Goal: Task Accomplishment & Management: Complete application form

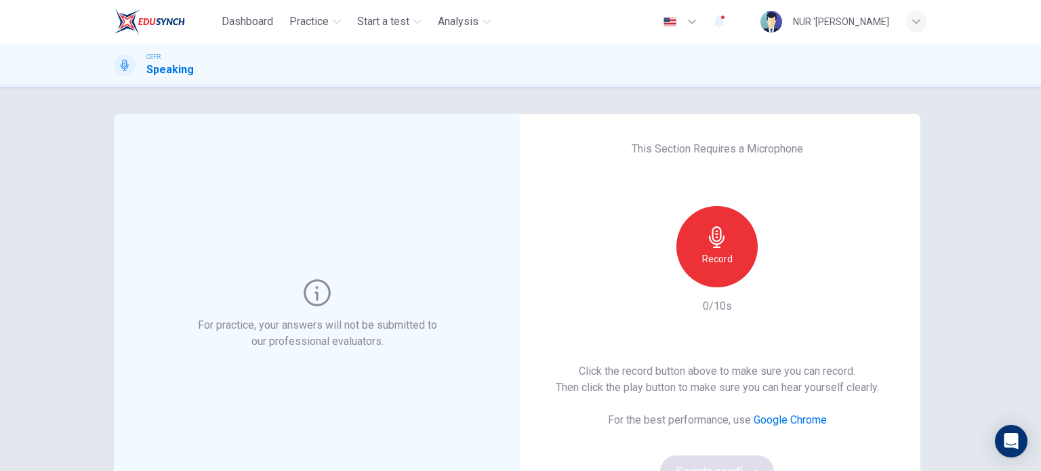
click at [711, 253] on h6 "Record" at bounding box center [717, 259] width 30 height 16
click at [722, 249] on div "Stop" at bounding box center [716, 246] width 81 height 81
click at [782, 283] on div "button" at bounding box center [779, 277] width 22 height 22
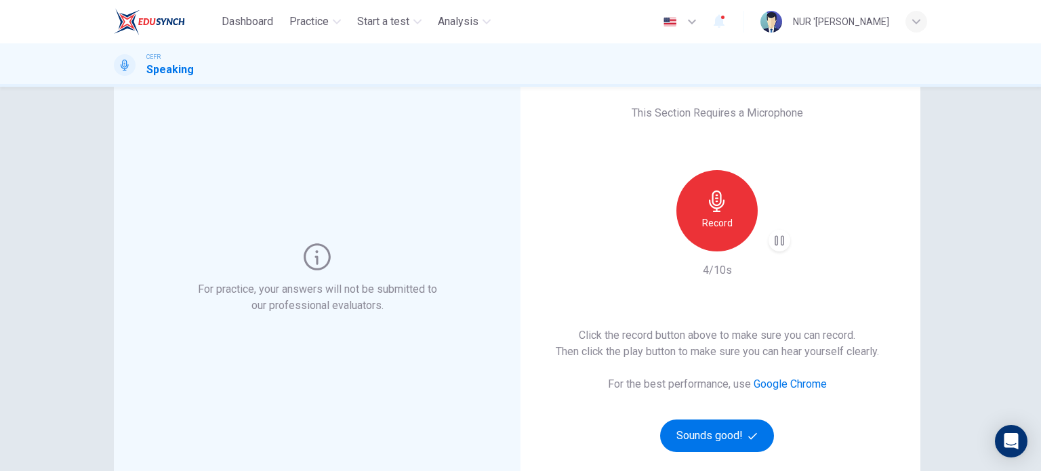
scroll to position [136, 0]
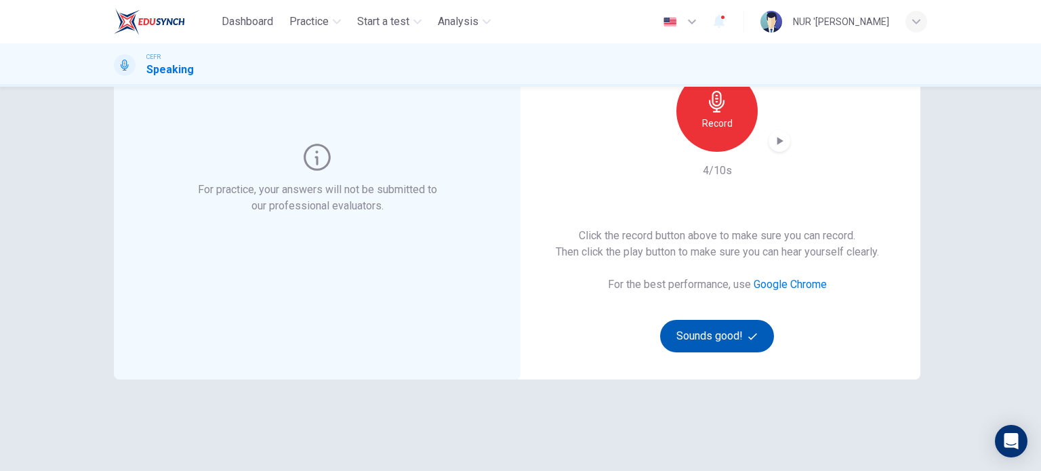
click at [741, 331] on button "Sounds good!" at bounding box center [717, 336] width 114 height 33
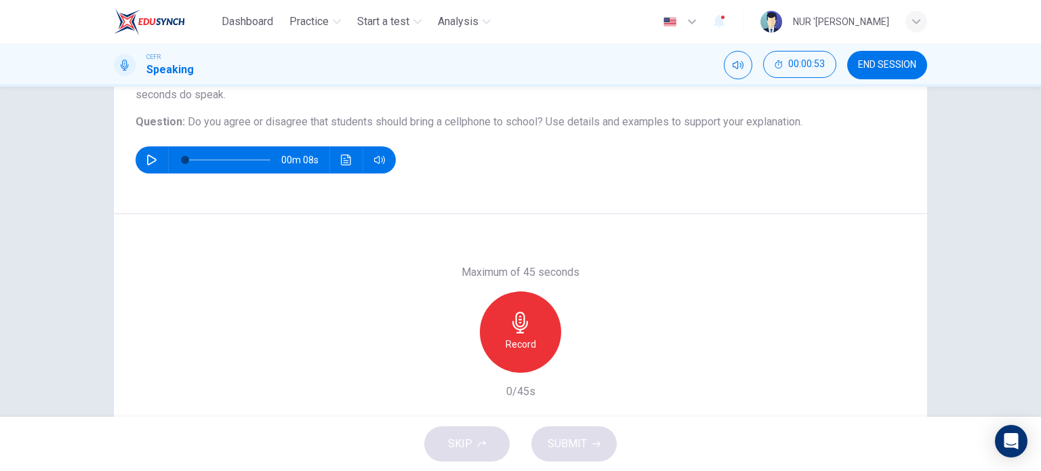
click at [518, 334] on div "Record" at bounding box center [520, 331] width 81 height 81
click at [585, 366] on icon "button" at bounding box center [583, 362] width 14 height 14
click at [450, 368] on div "button" at bounding box center [458, 362] width 22 height 22
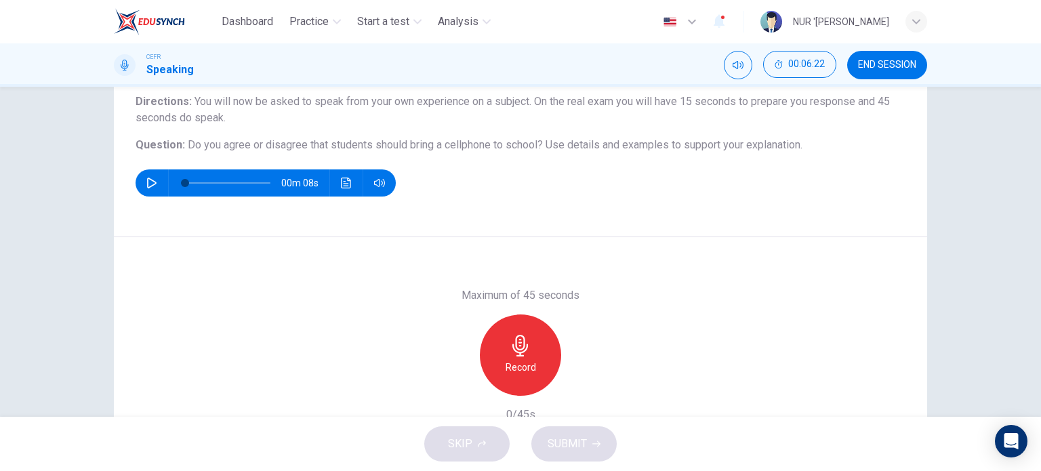
scroll to position [127, 0]
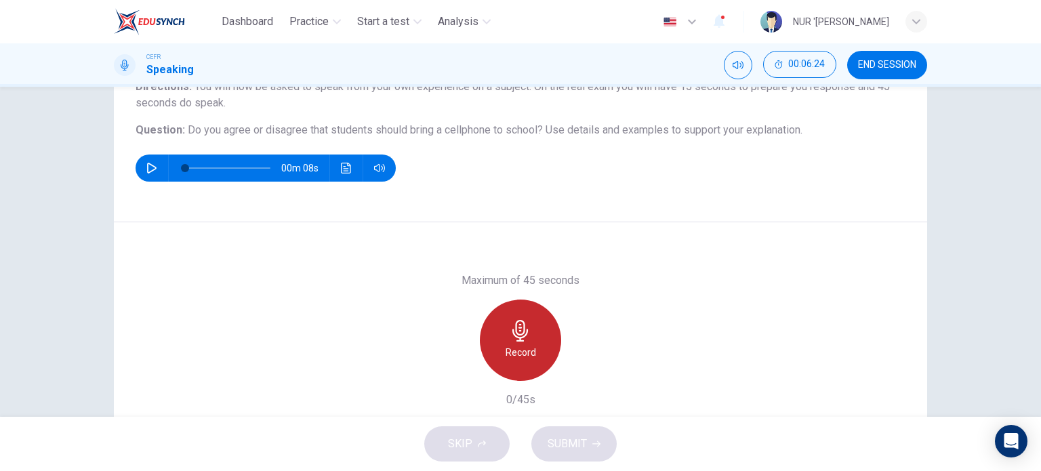
click at [518, 355] on h6 "Record" at bounding box center [521, 352] width 30 height 16
click at [520, 349] on h6 "Stop" at bounding box center [520, 352] width 20 height 16
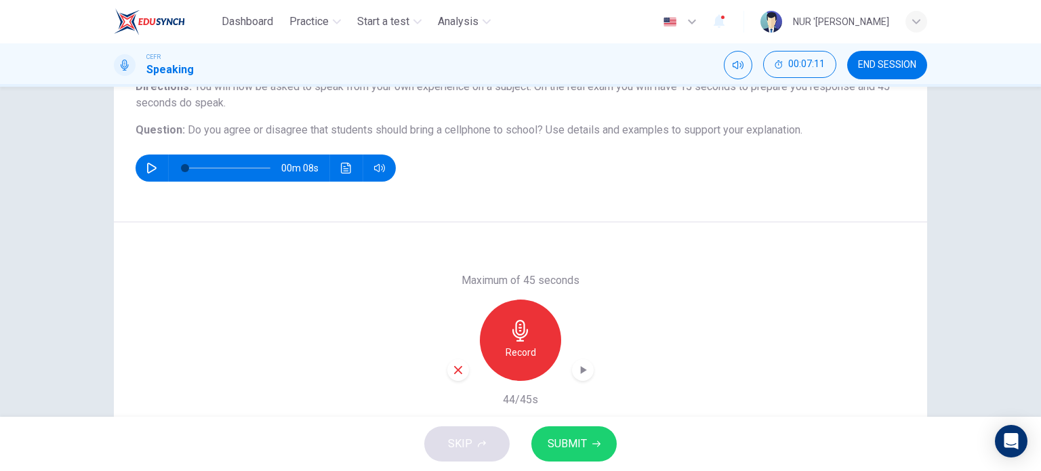
click at [454, 368] on icon "button" at bounding box center [458, 370] width 8 height 8
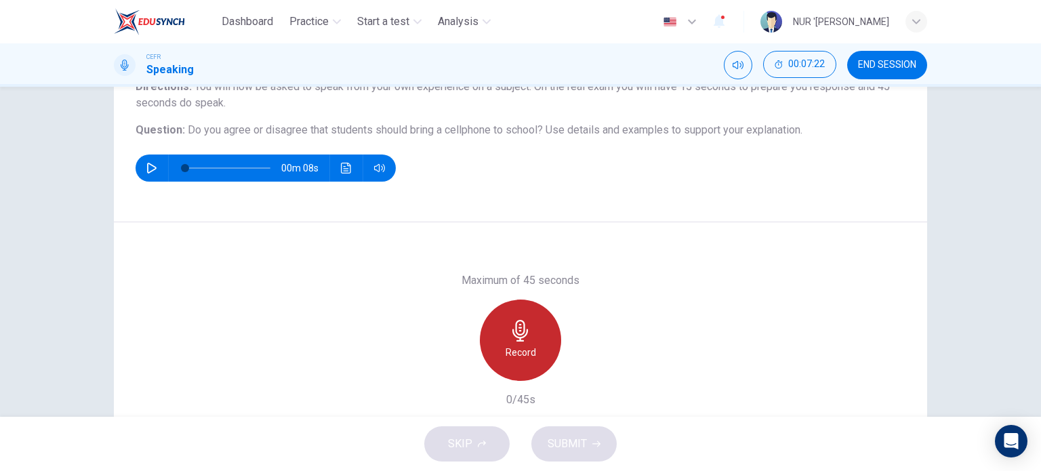
click at [520, 346] on h6 "Record" at bounding box center [521, 352] width 30 height 16
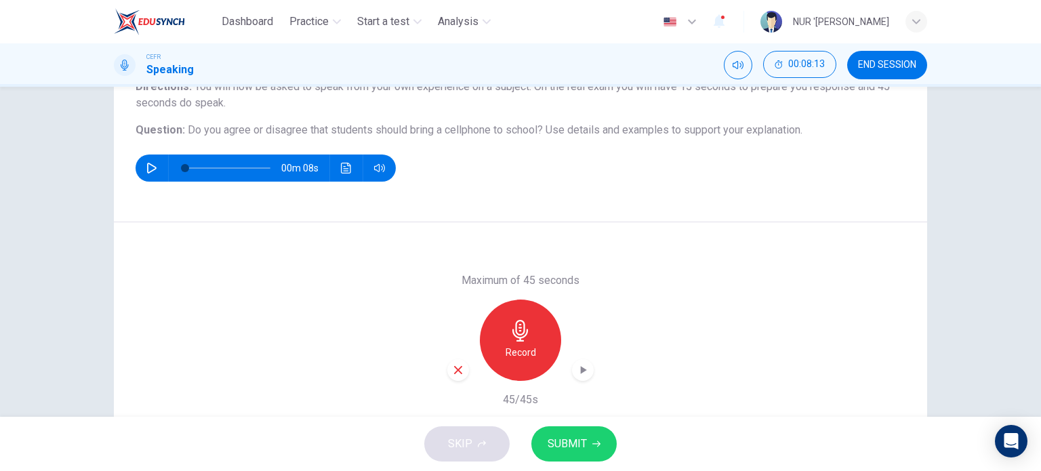
click at [452, 370] on icon "button" at bounding box center [458, 370] width 12 height 12
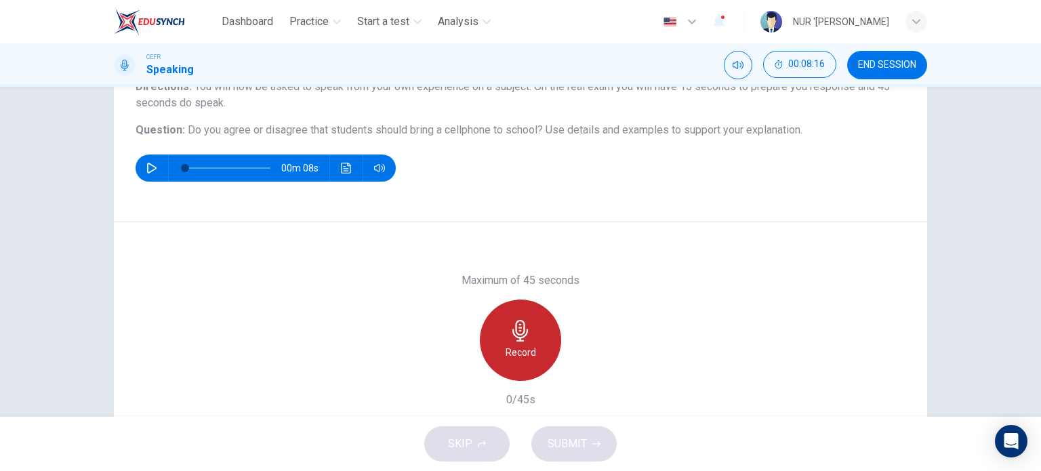
click at [533, 349] on div "Record" at bounding box center [520, 340] width 81 height 81
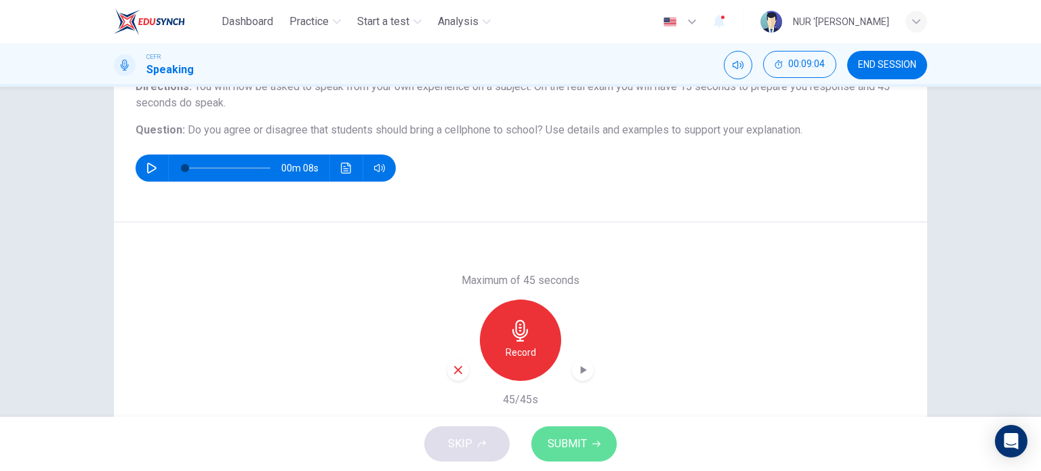
click at [573, 445] on span "SUBMIT" at bounding box center [567, 443] width 39 height 19
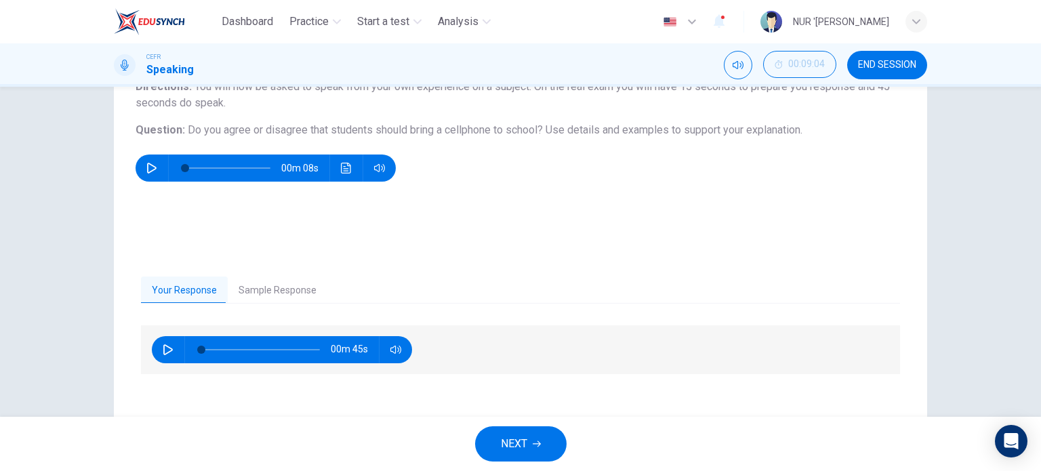
click at [259, 294] on button "Sample Response" at bounding box center [278, 290] width 100 height 28
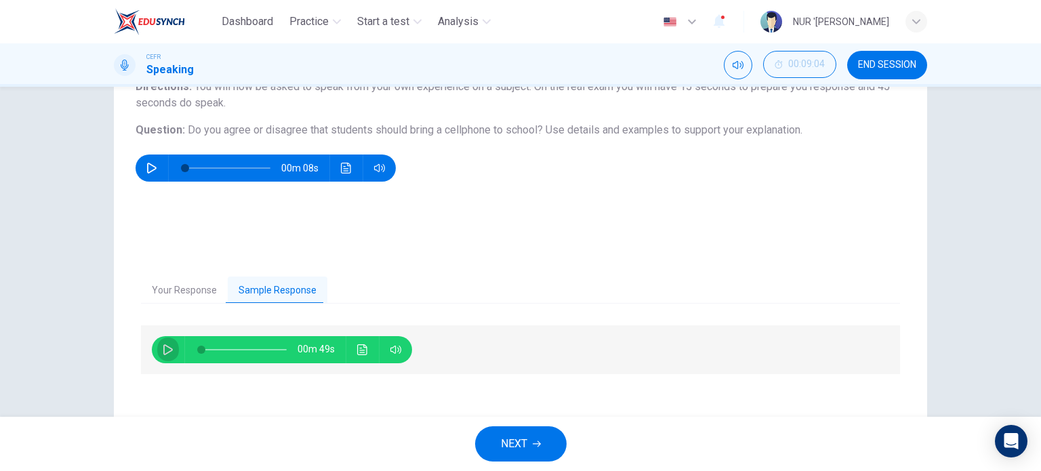
click at [165, 342] on button "button" at bounding box center [168, 349] width 22 height 27
type input "0"
click at [515, 445] on span "NEXT" at bounding box center [514, 443] width 26 height 19
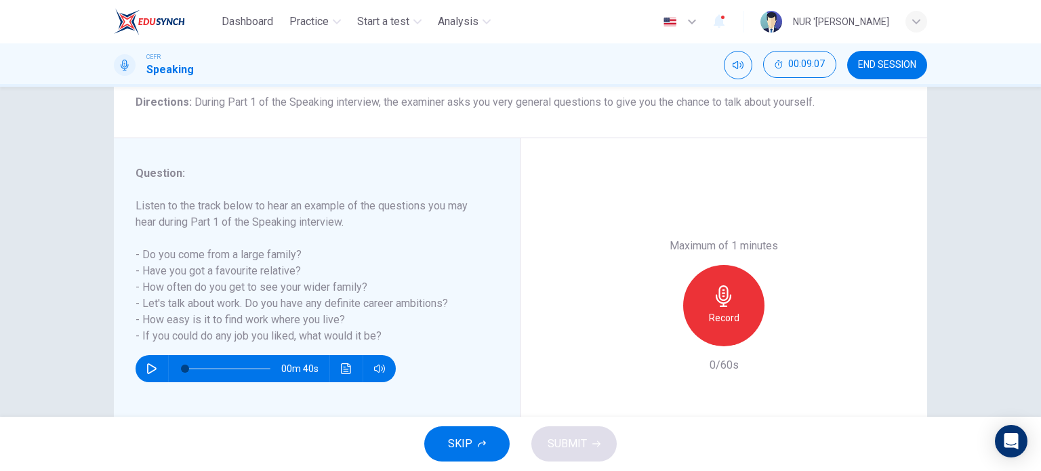
scroll to position [136, 0]
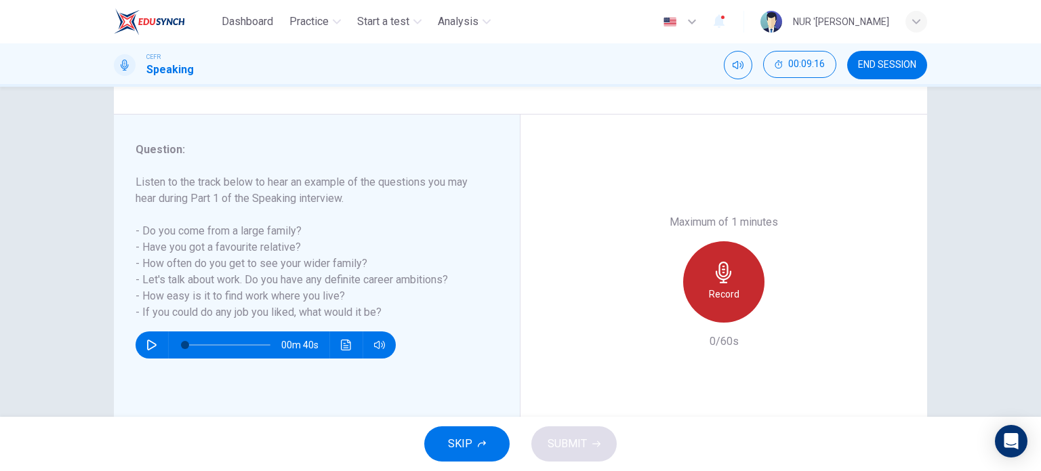
click at [721, 281] on icon "button" at bounding box center [724, 273] width 22 height 22
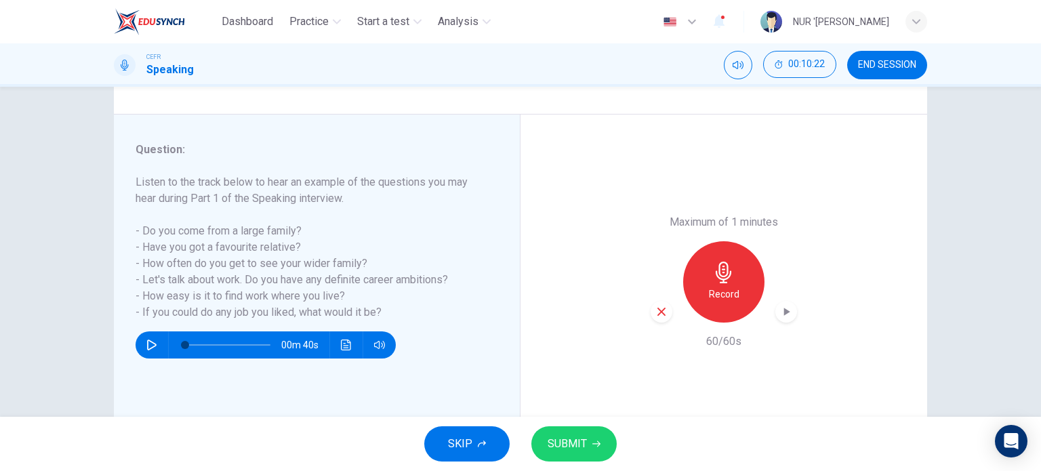
click at [568, 449] on span "SUBMIT" at bounding box center [567, 443] width 39 height 19
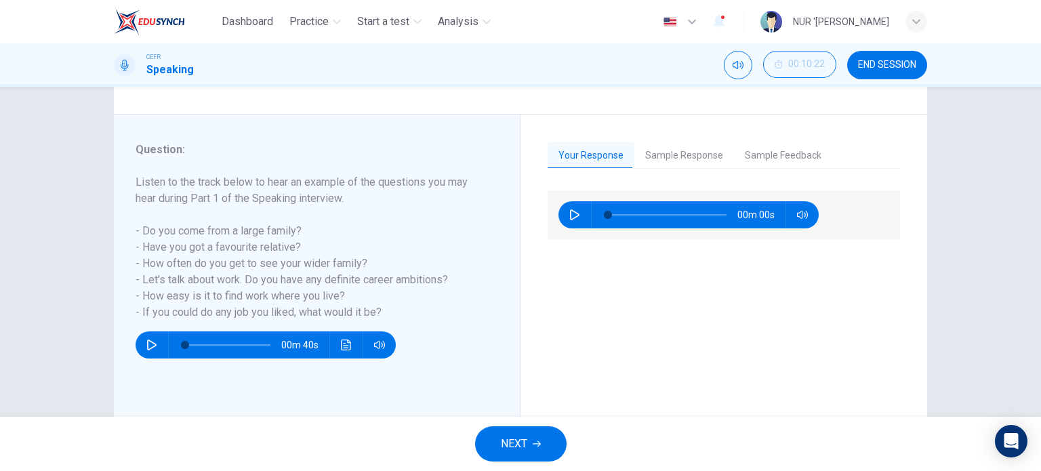
click at [666, 159] on button "Sample Response" at bounding box center [684, 156] width 100 height 28
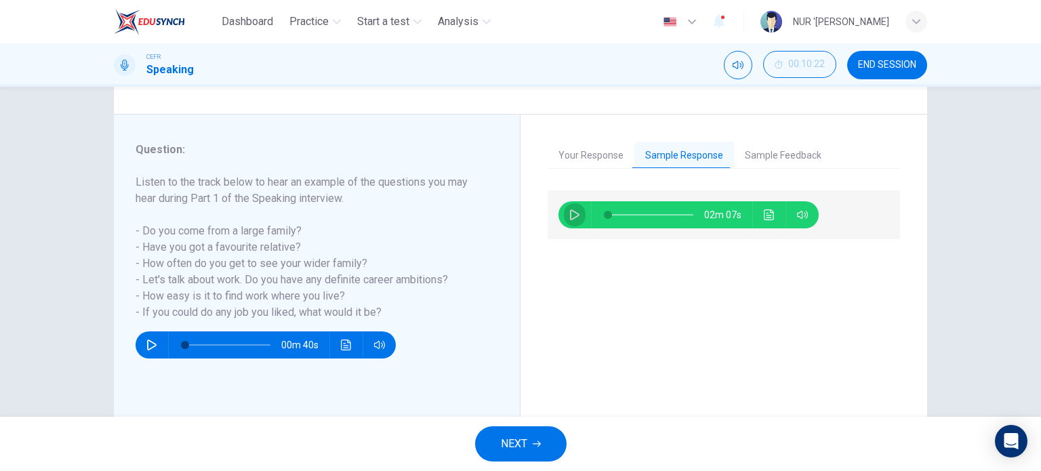
click at [564, 213] on button "button" at bounding box center [575, 214] width 22 height 27
click at [602, 149] on button "Your Response" at bounding box center [591, 156] width 87 height 28
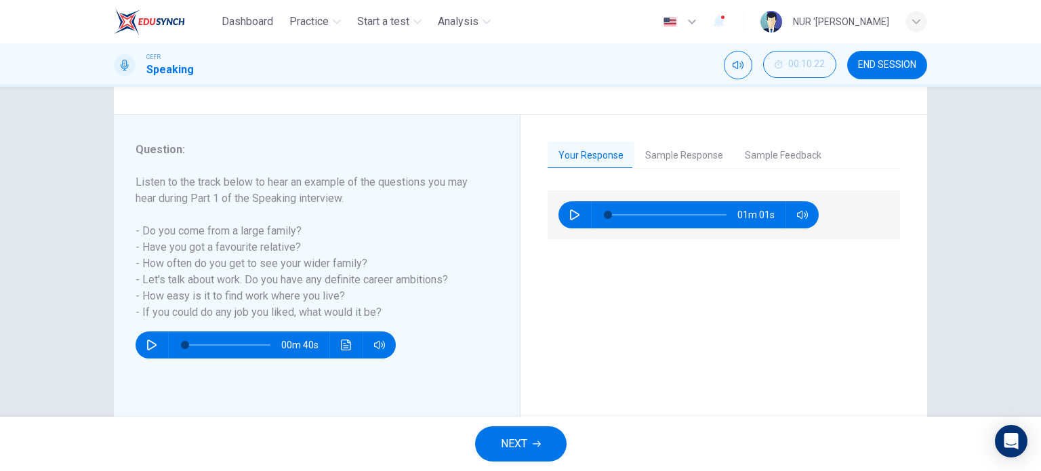
click at [677, 152] on button "Sample Response" at bounding box center [684, 156] width 100 height 28
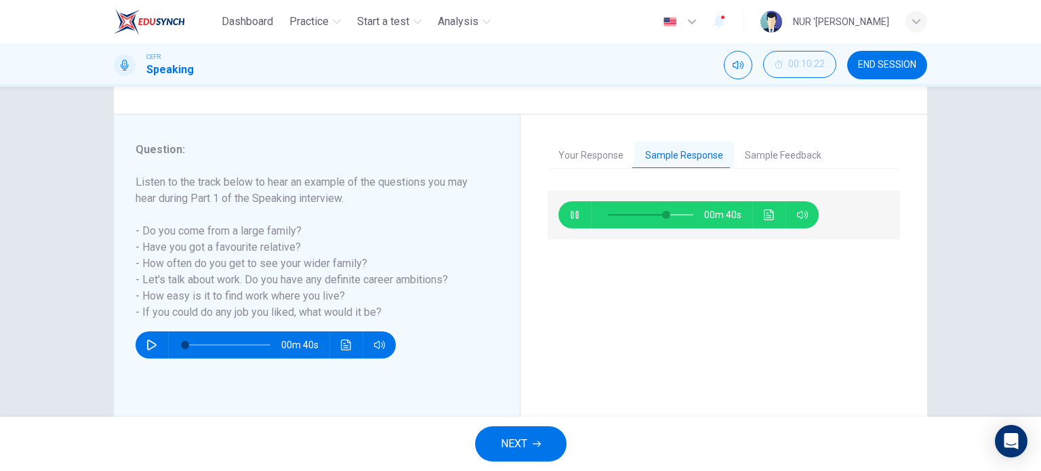
click at [573, 144] on button "Your Response" at bounding box center [591, 156] width 87 height 28
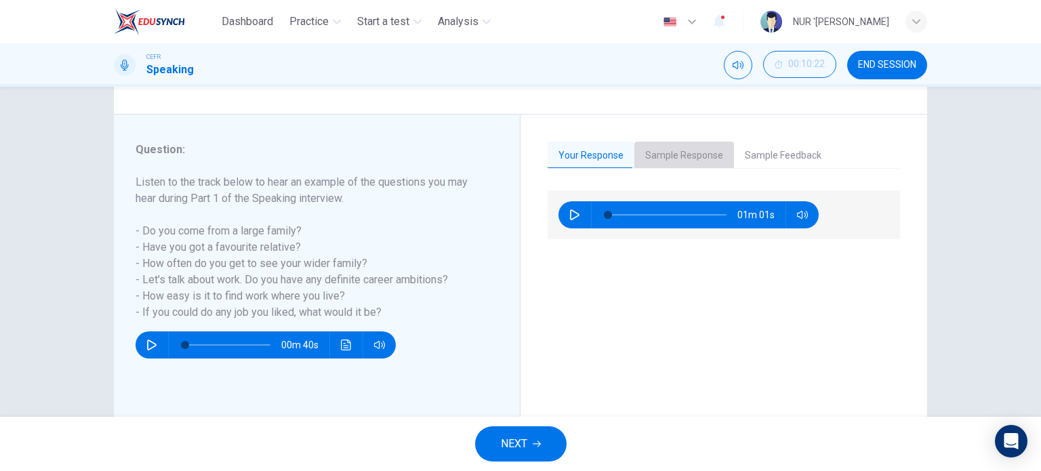
click at [670, 154] on button "Sample Response" at bounding box center [684, 156] width 100 height 28
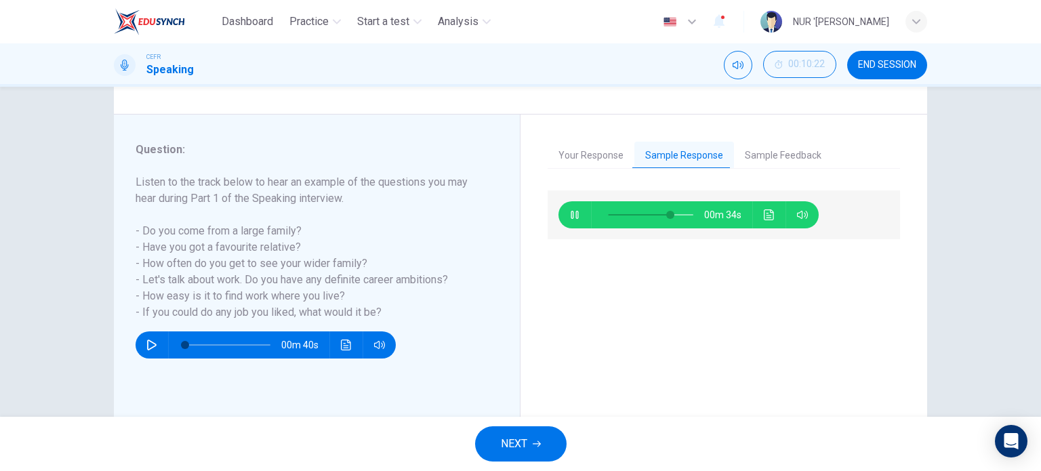
type input "74"
click at [528, 438] on button "NEXT" at bounding box center [520, 443] width 91 height 35
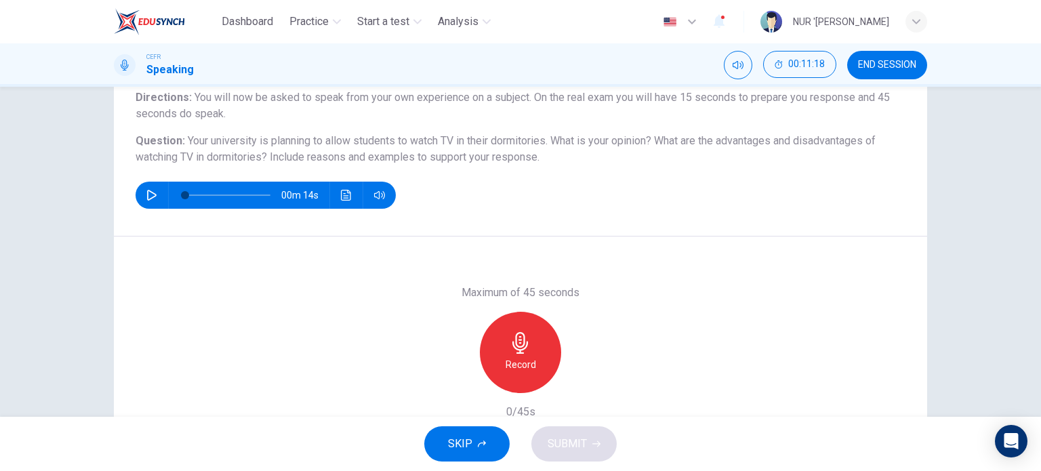
scroll to position [195, 0]
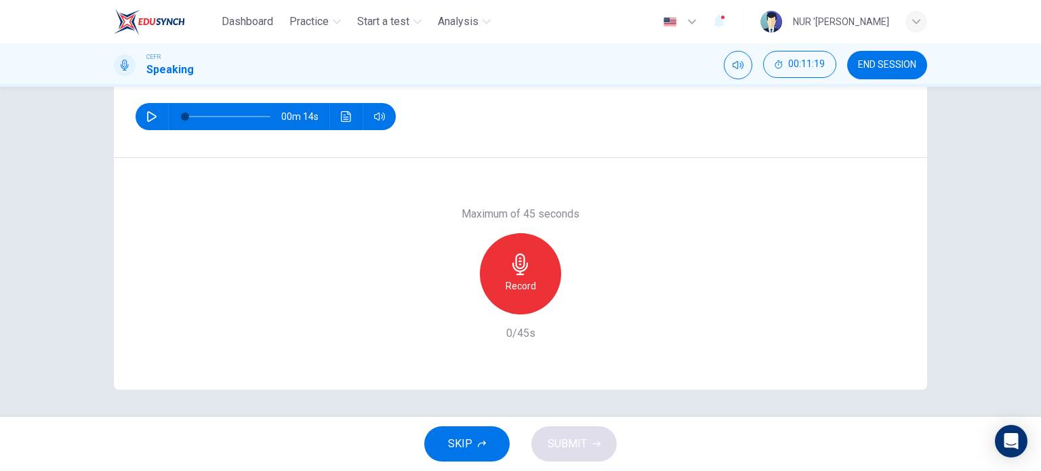
click at [532, 263] on div "Record" at bounding box center [520, 273] width 81 height 81
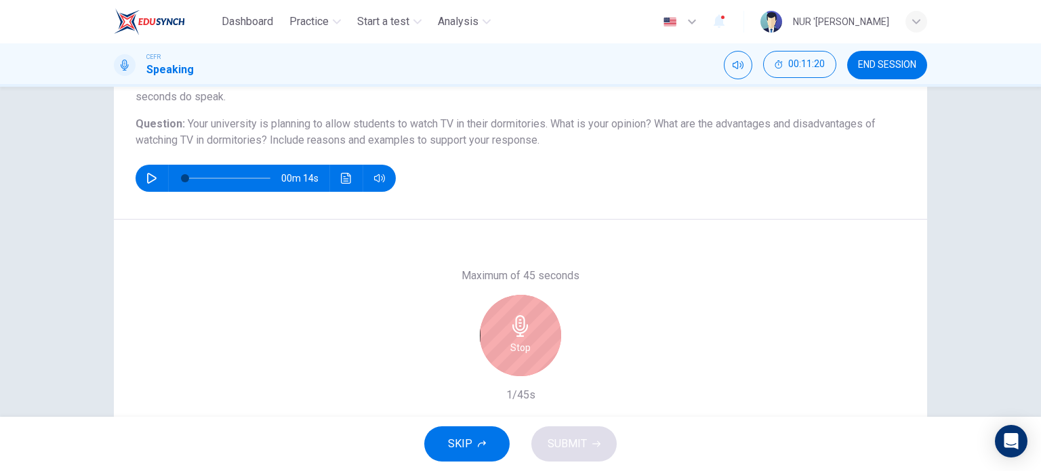
scroll to position [136, 0]
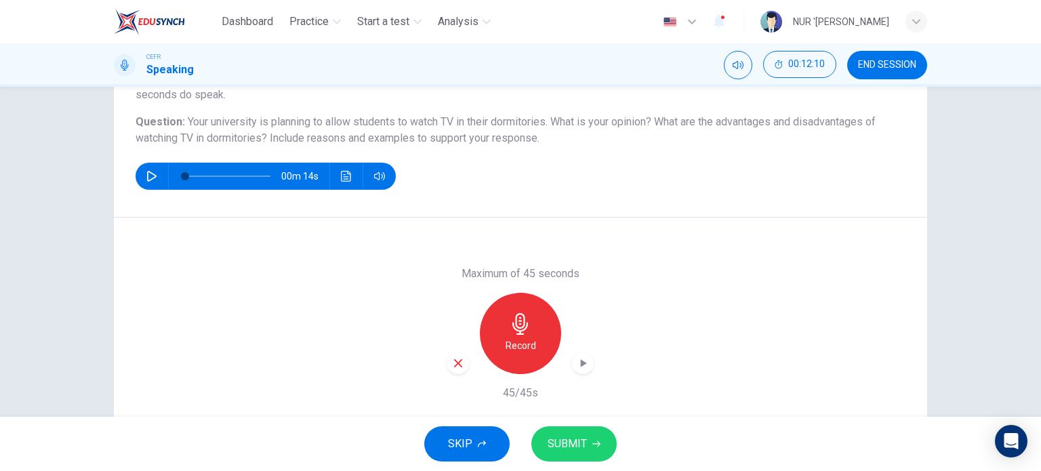
click at [583, 362] on icon "button" at bounding box center [583, 363] width 14 height 14
click at [557, 441] on span "SUBMIT" at bounding box center [567, 443] width 39 height 19
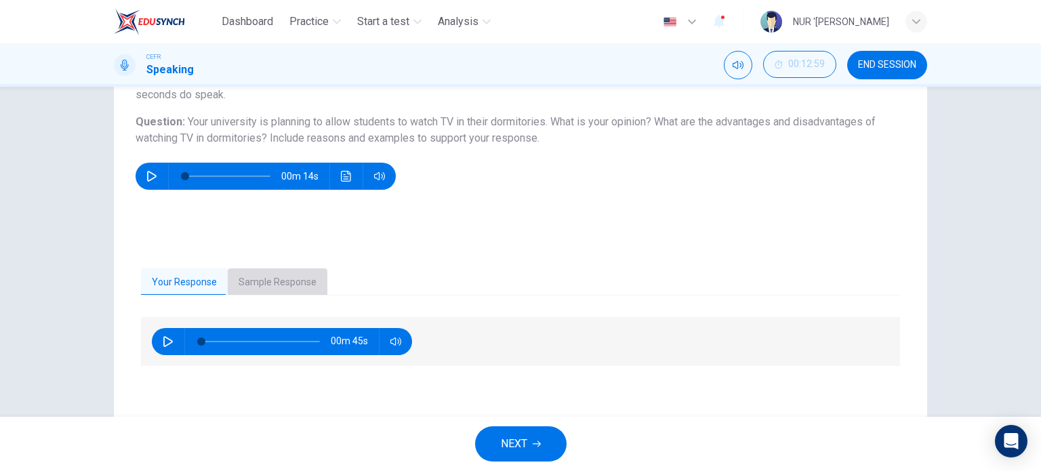
click at [272, 274] on button "Sample Response" at bounding box center [278, 282] width 100 height 28
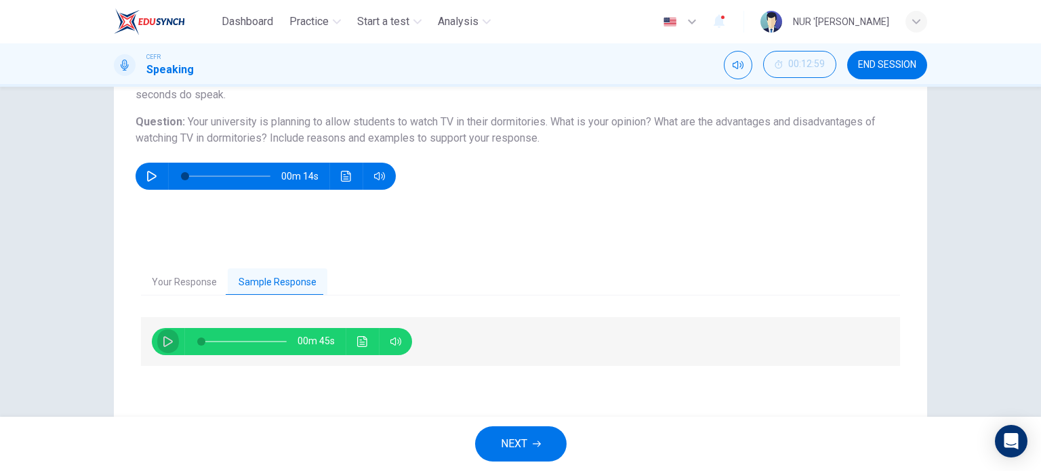
click at [157, 335] on button "button" at bounding box center [168, 341] width 22 height 27
type input "0"
click at [552, 449] on button "NEXT" at bounding box center [520, 443] width 91 height 35
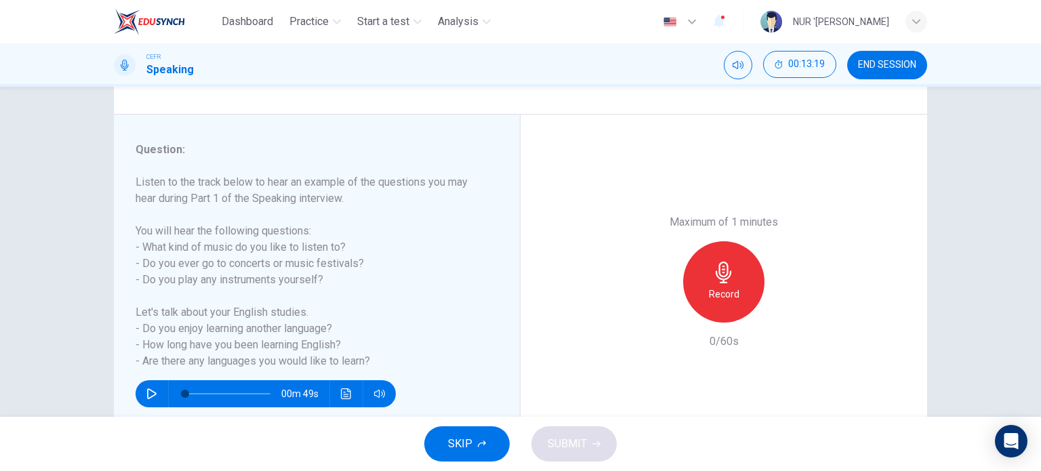
click at [716, 281] on icon "button" at bounding box center [724, 273] width 22 height 22
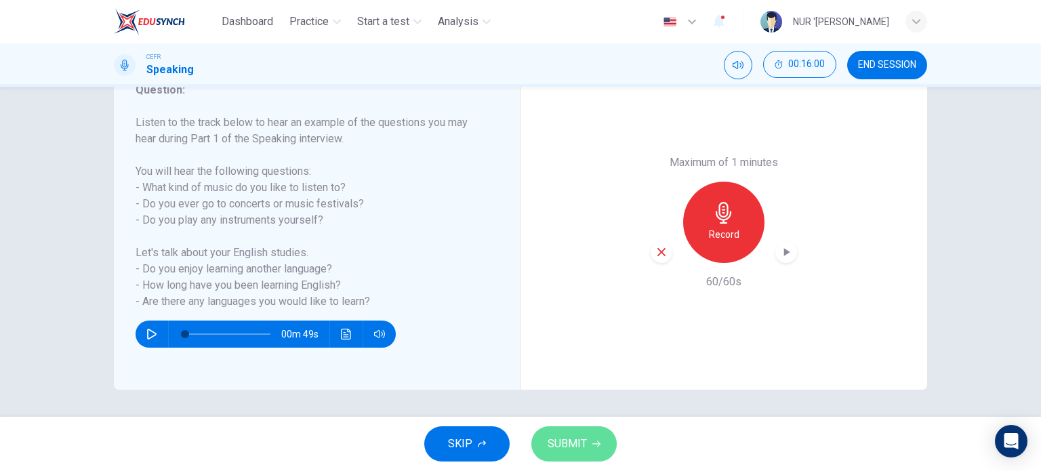
click at [572, 440] on span "SUBMIT" at bounding box center [567, 443] width 39 height 19
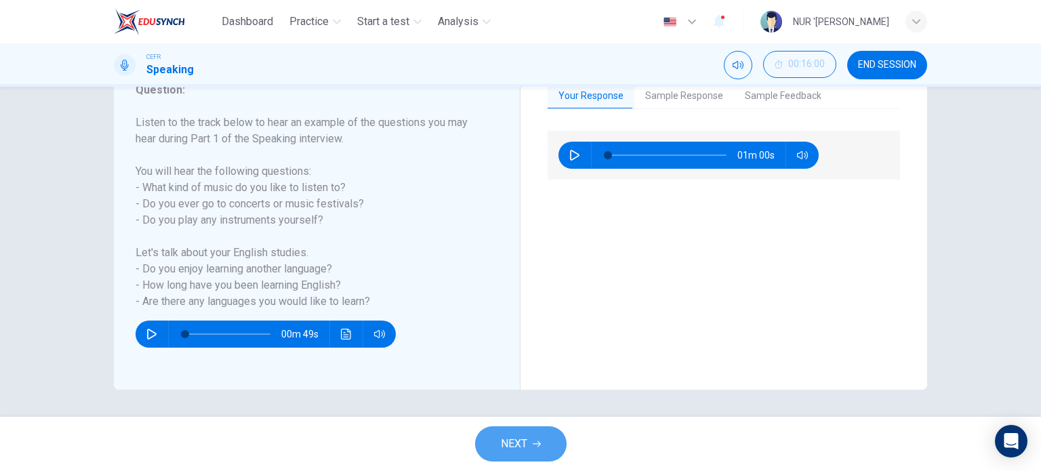
click at [534, 438] on button "NEXT" at bounding box center [520, 443] width 91 height 35
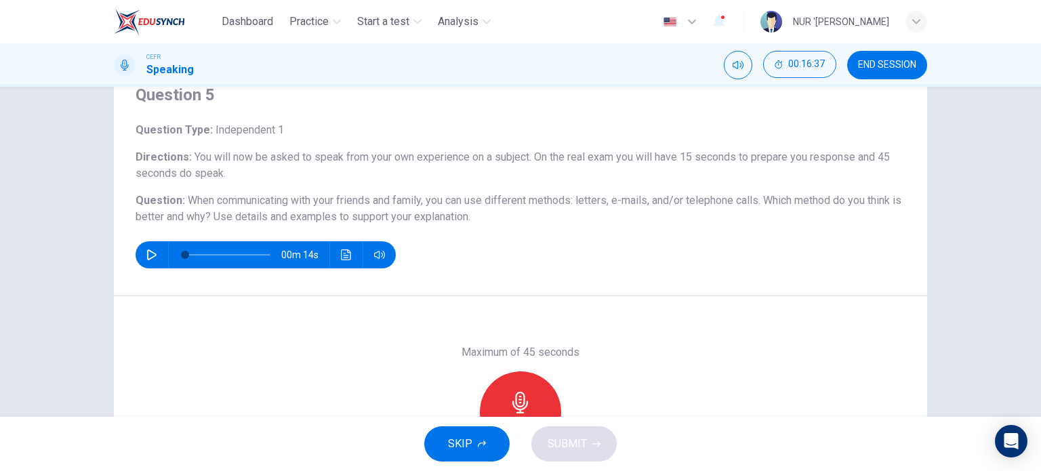
scroll to position [136, 0]
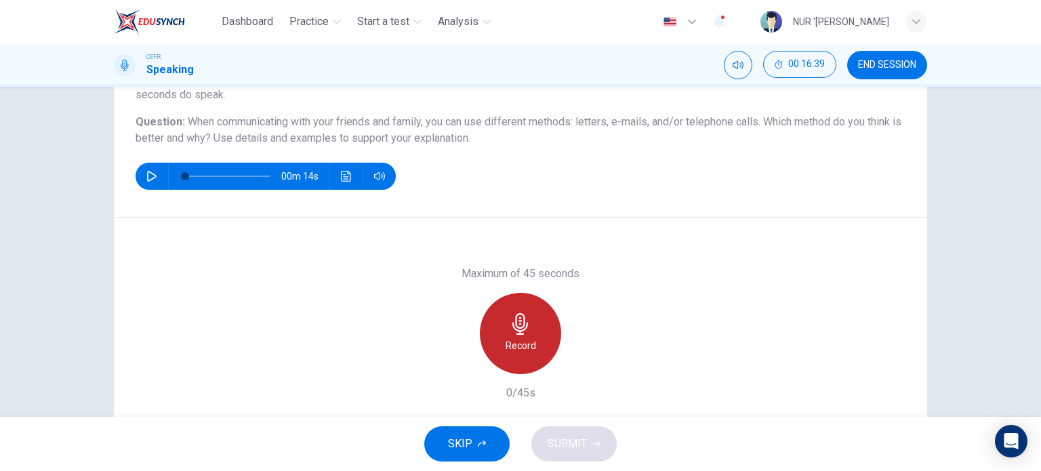
click at [525, 319] on icon "button" at bounding box center [521, 324] width 22 height 22
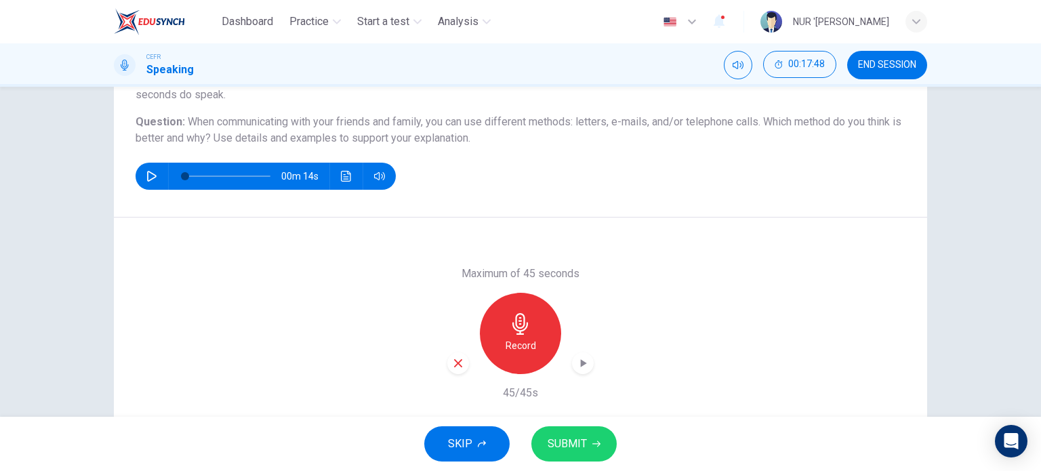
click at [577, 360] on icon "button" at bounding box center [583, 363] width 14 height 14
click at [594, 447] on icon "button" at bounding box center [596, 444] width 8 height 8
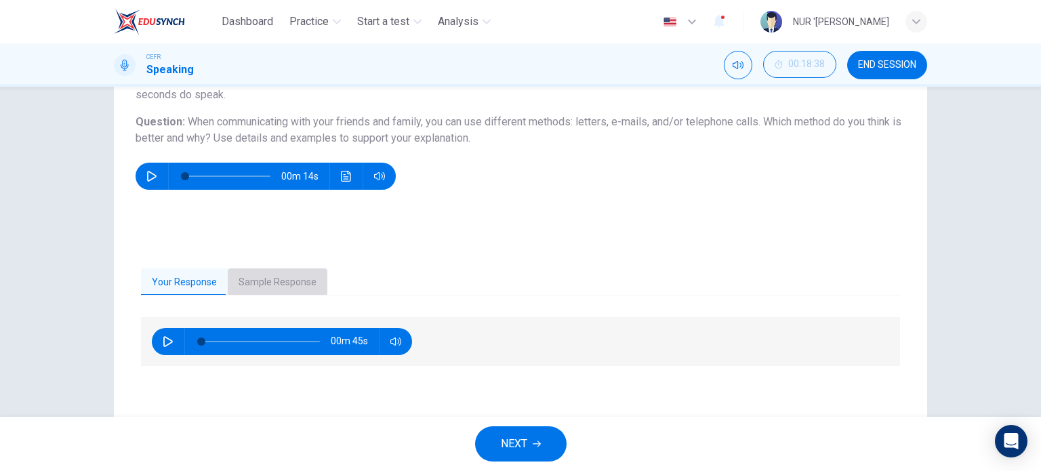
click at [269, 281] on button "Sample Response" at bounding box center [278, 282] width 100 height 28
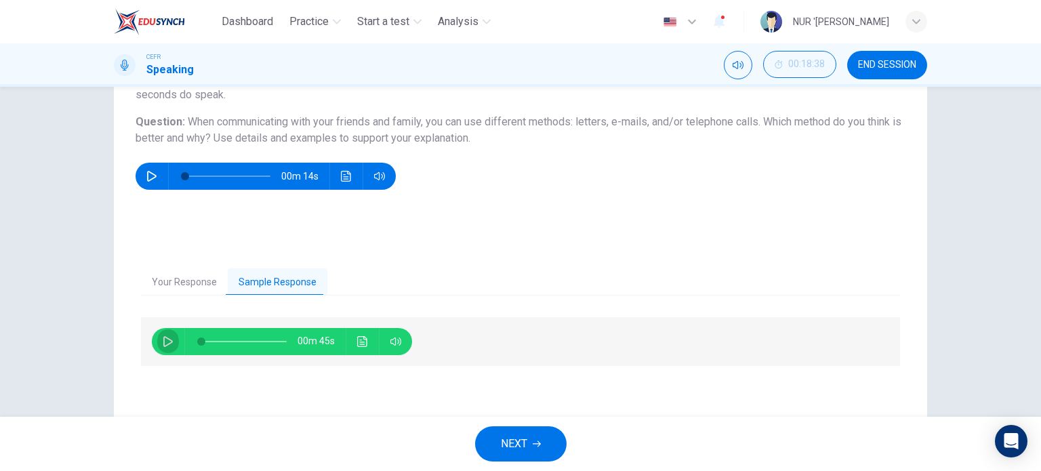
click at [163, 341] on icon "button" at bounding box center [168, 341] width 11 height 11
click at [364, 345] on icon "Click to see the audio transcription" at bounding box center [362, 341] width 11 height 11
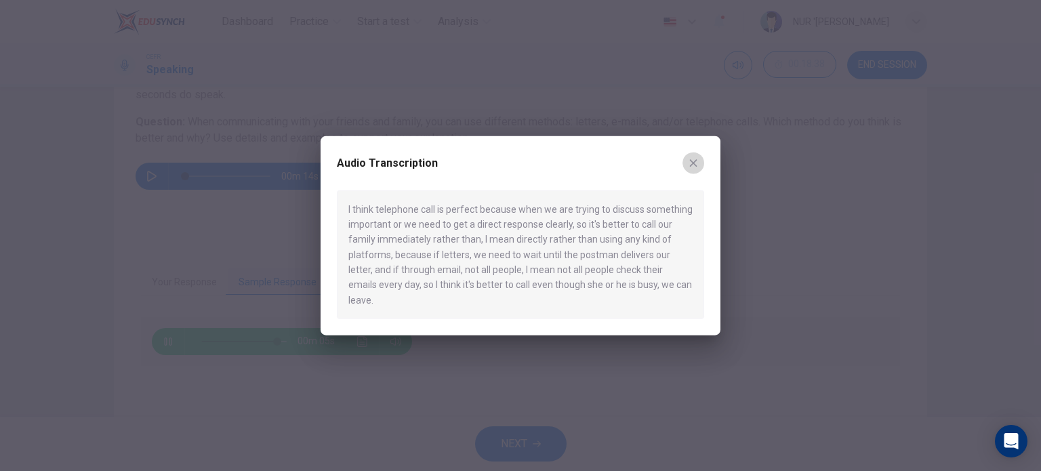
click at [697, 168] on icon "button" at bounding box center [693, 162] width 11 height 11
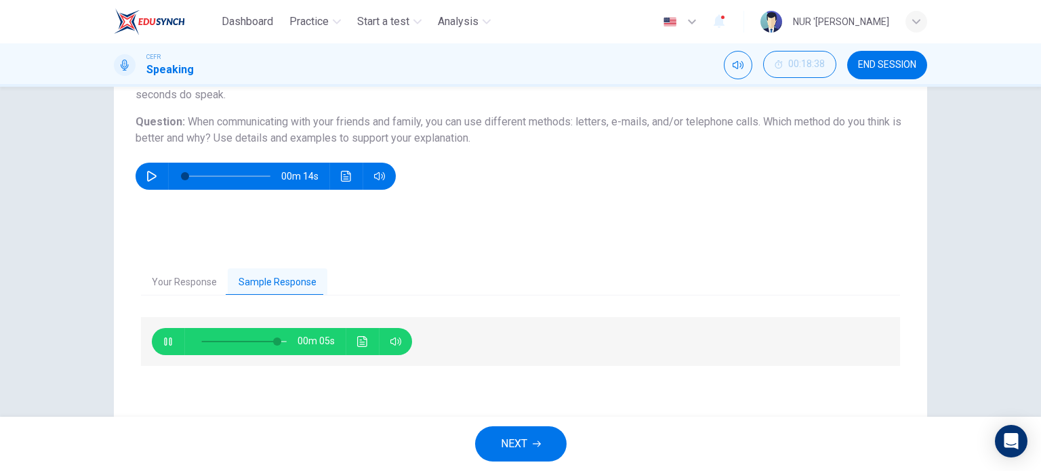
type input "91"
click at [530, 457] on button "NEXT" at bounding box center [520, 443] width 91 height 35
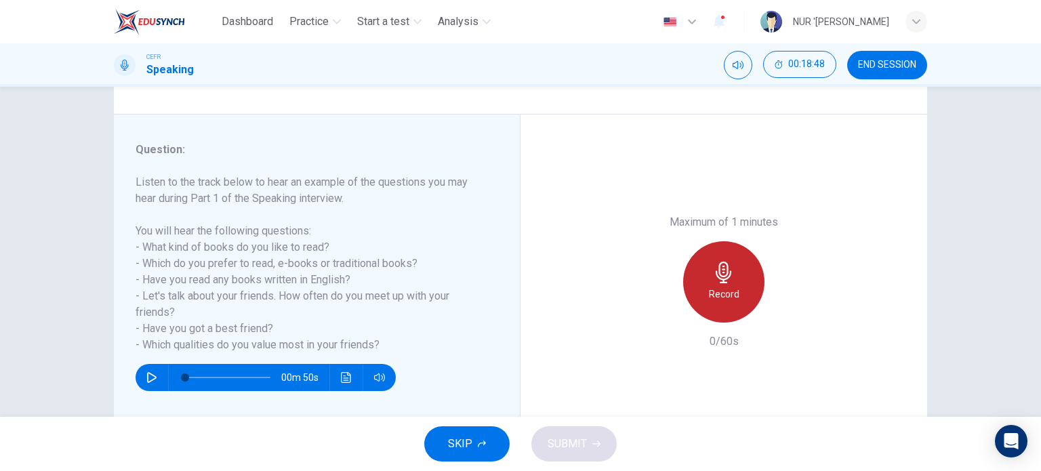
click at [735, 270] on div "Record" at bounding box center [723, 281] width 81 height 81
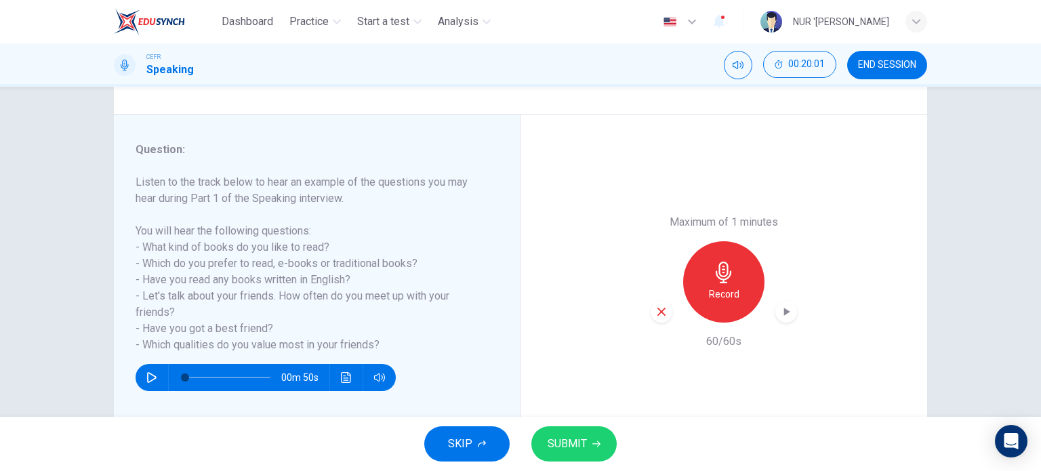
click at [582, 443] on span "SUBMIT" at bounding box center [567, 443] width 39 height 19
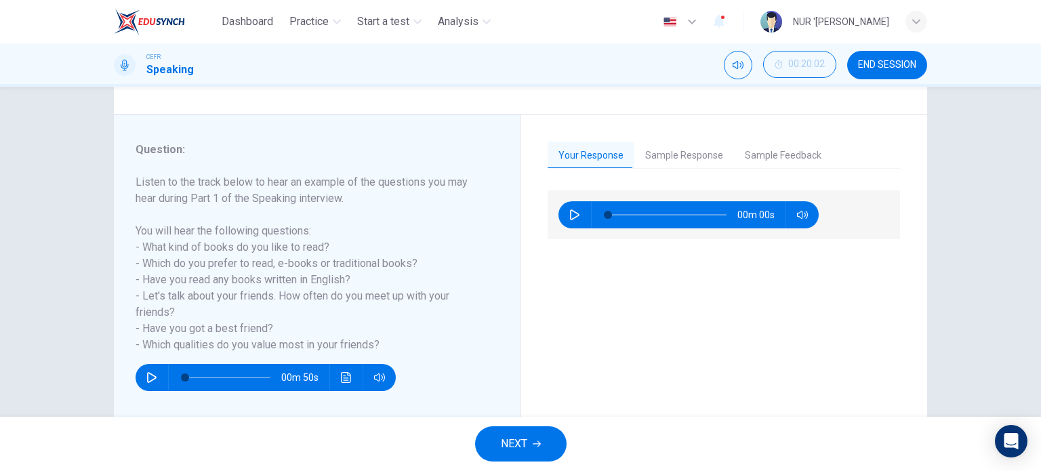
click at [762, 150] on button "Sample Feedback" at bounding box center [783, 156] width 98 height 28
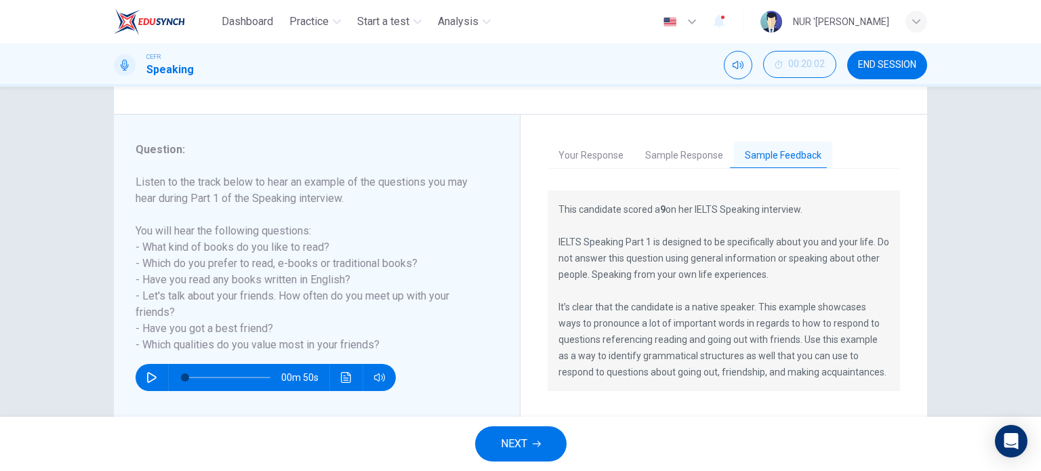
click at [686, 157] on button "Sample Response" at bounding box center [684, 156] width 100 height 28
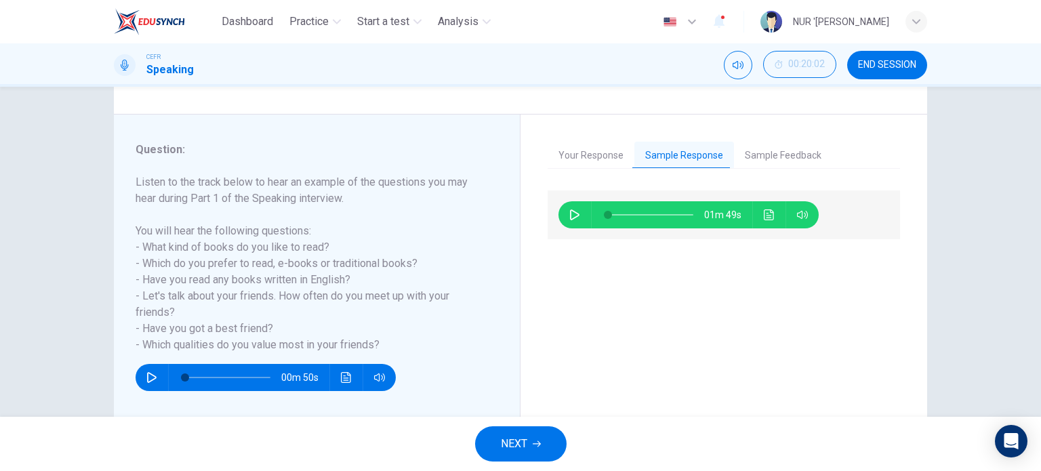
click at [570, 211] on icon "button" at bounding box center [574, 214] width 9 height 11
click at [783, 150] on button "Sample Feedback" at bounding box center [783, 156] width 98 height 28
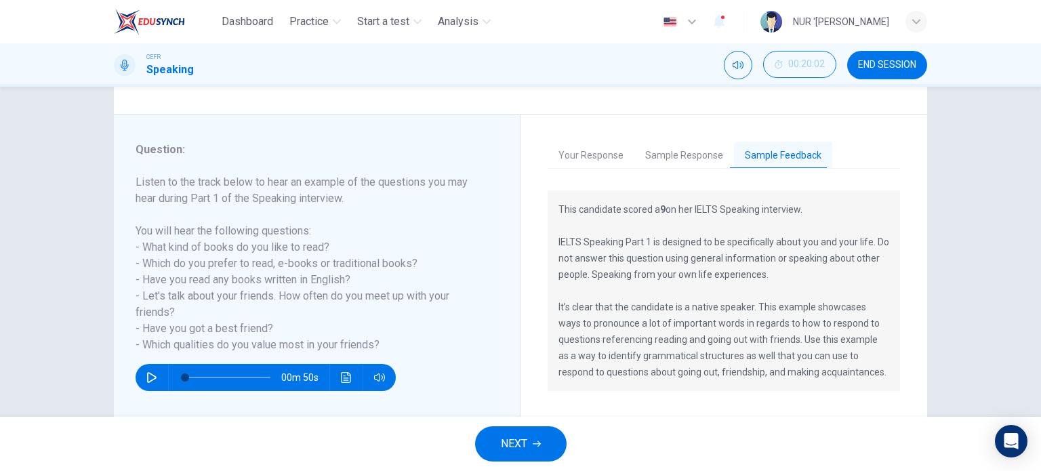
click at [685, 156] on button "Sample Response" at bounding box center [684, 156] width 100 height 28
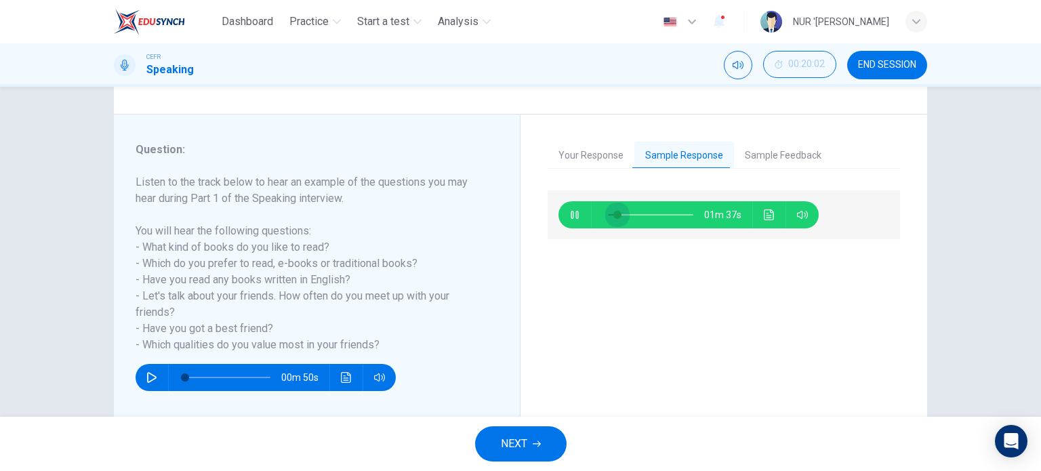
click at [614, 213] on span at bounding box center [617, 215] width 8 height 8
type input "11"
click at [771, 146] on button "Sample Feedback" at bounding box center [783, 156] width 98 height 28
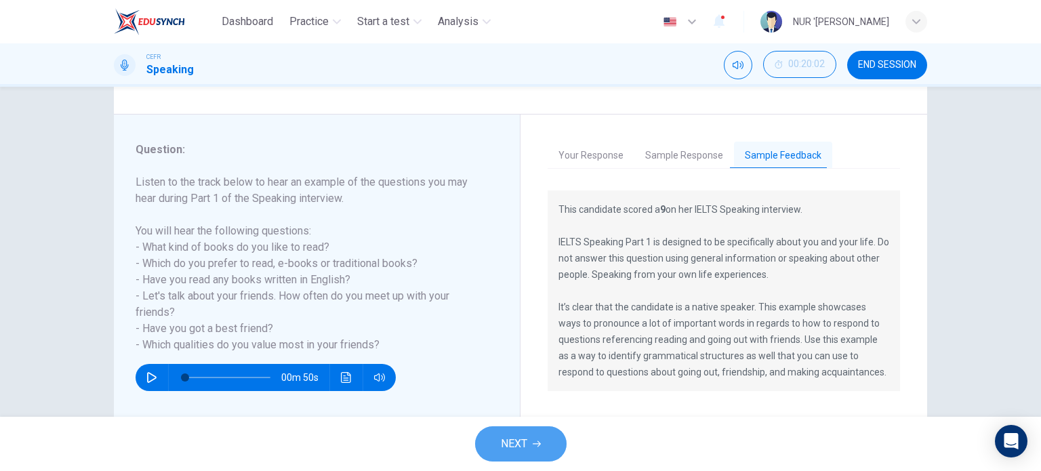
click at [535, 445] on icon "button" at bounding box center [537, 444] width 8 height 8
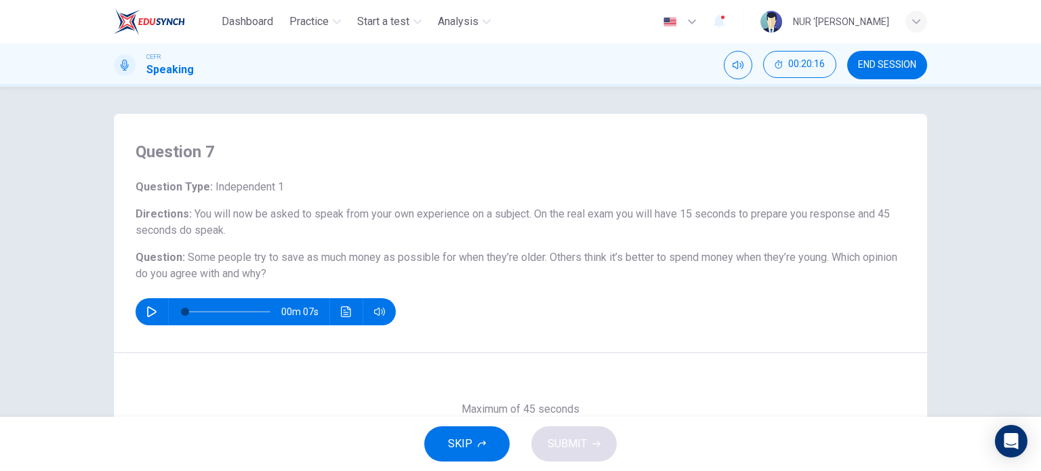
scroll to position [195, 0]
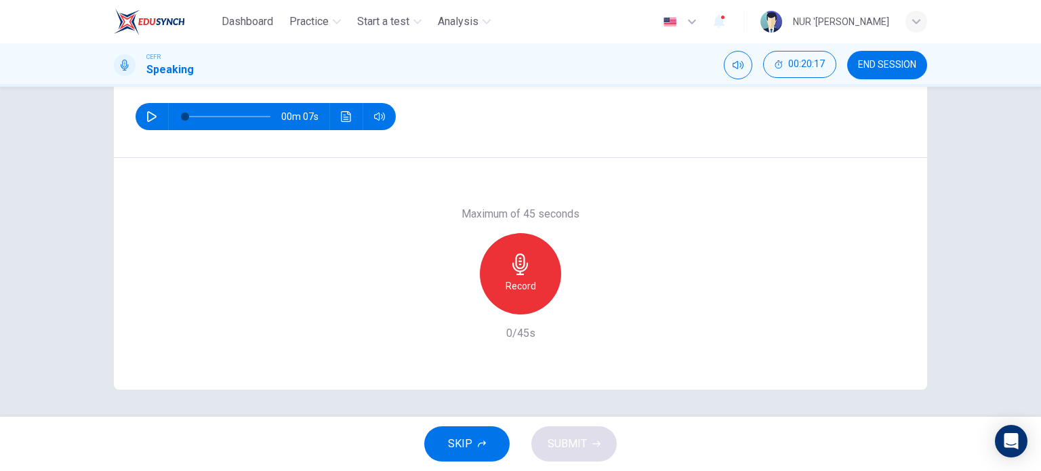
click at [518, 276] on div "Record" at bounding box center [520, 273] width 81 height 81
click at [576, 302] on icon "button" at bounding box center [583, 304] width 14 height 14
click at [567, 426] on button "SUBMIT" at bounding box center [573, 443] width 85 height 35
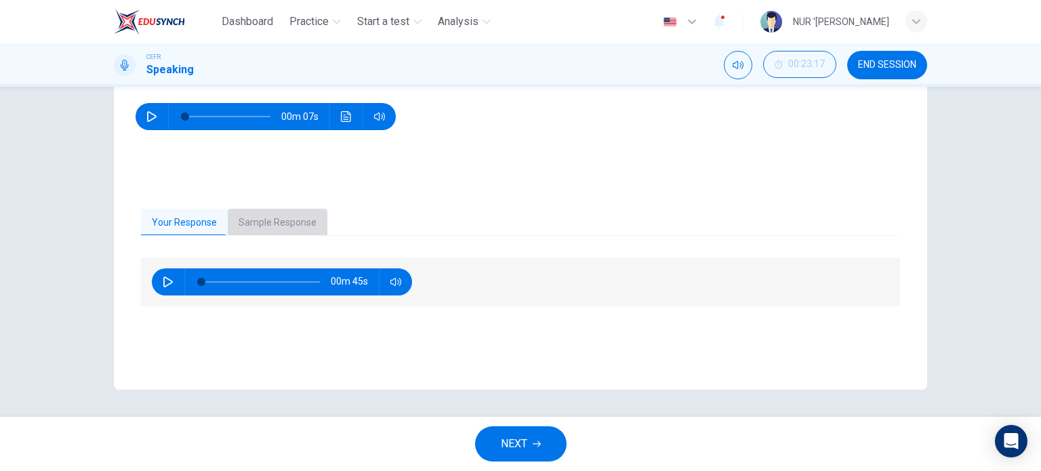
click at [265, 228] on button "Sample Response" at bounding box center [278, 223] width 100 height 28
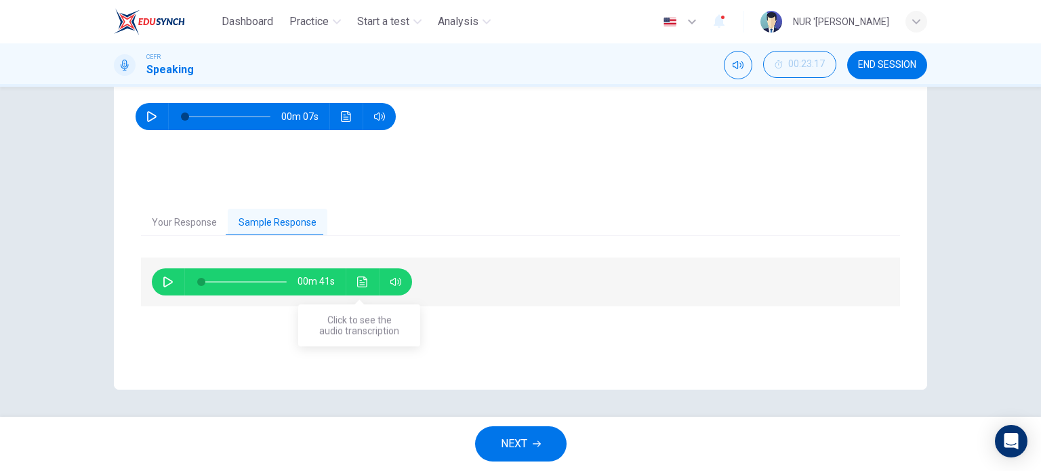
click at [363, 282] on icon "Click to see the audio transcription" at bounding box center [362, 281] width 11 height 11
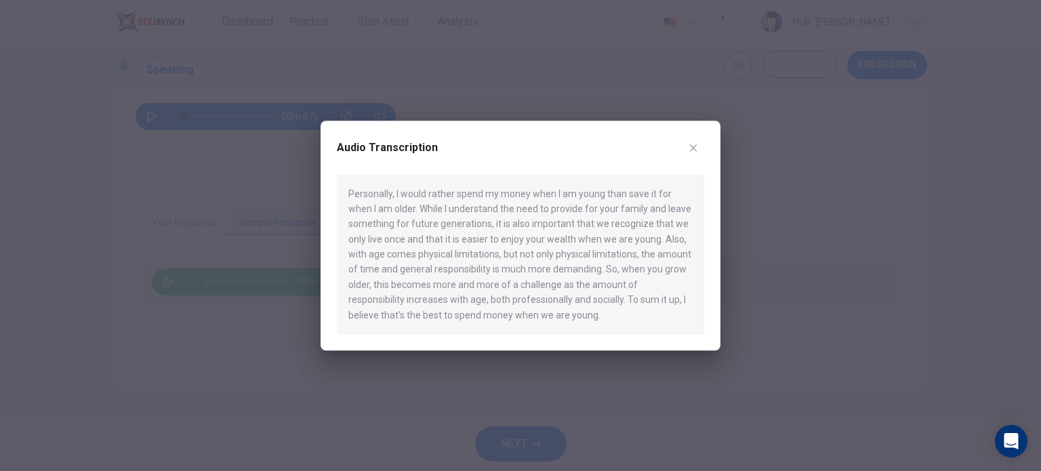
click at [702, 146] on button "button" at bounding box center [693, 148] width 22 height 22
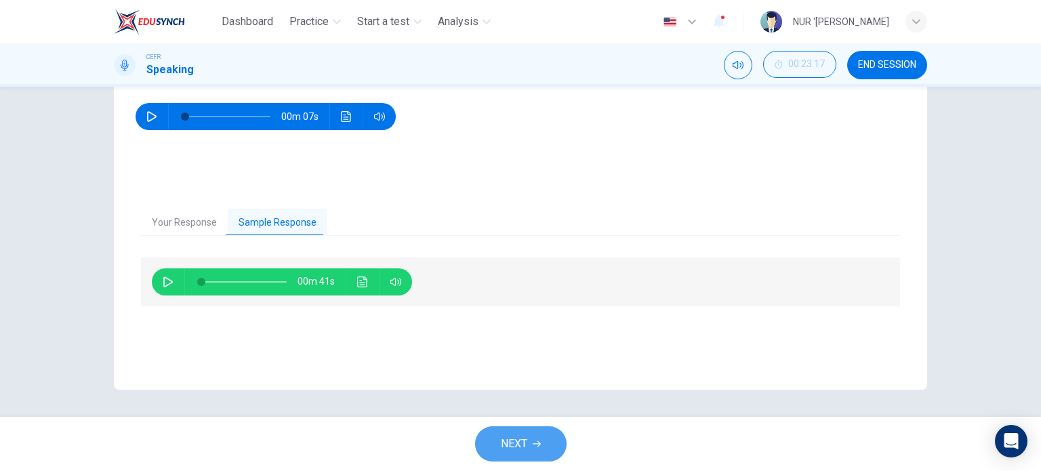
click at [530, 455] on button "NEXT" at bounding box center [520, 443] width 91 height 35
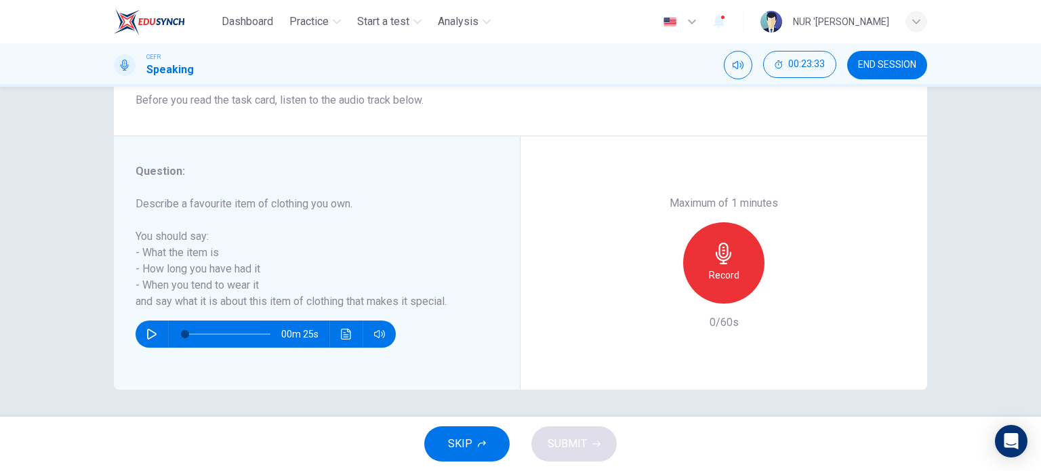
click at [464, 438] on span "SKIP" at bounding box center [460, 443] width 24 height 19
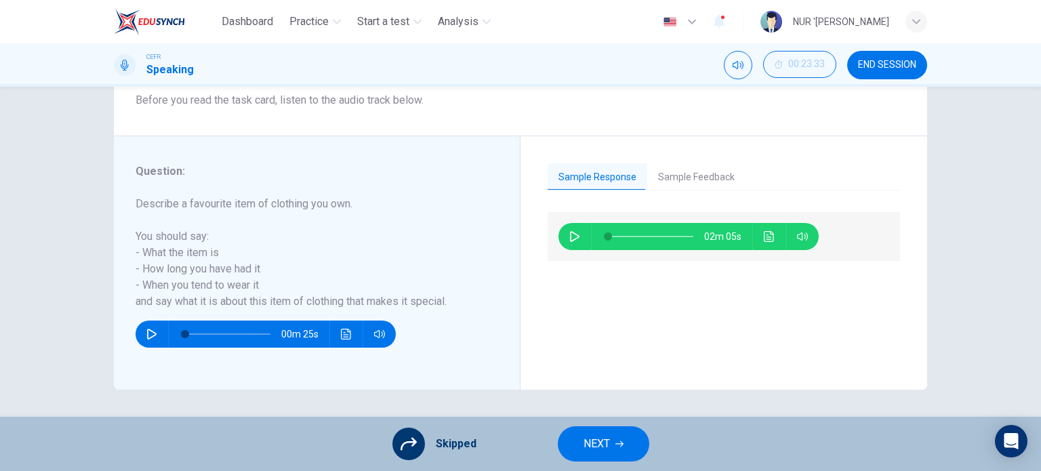
click at [703, 181] on button "Sample Feedback" at bounding box center [696, 177] width 98 height 28
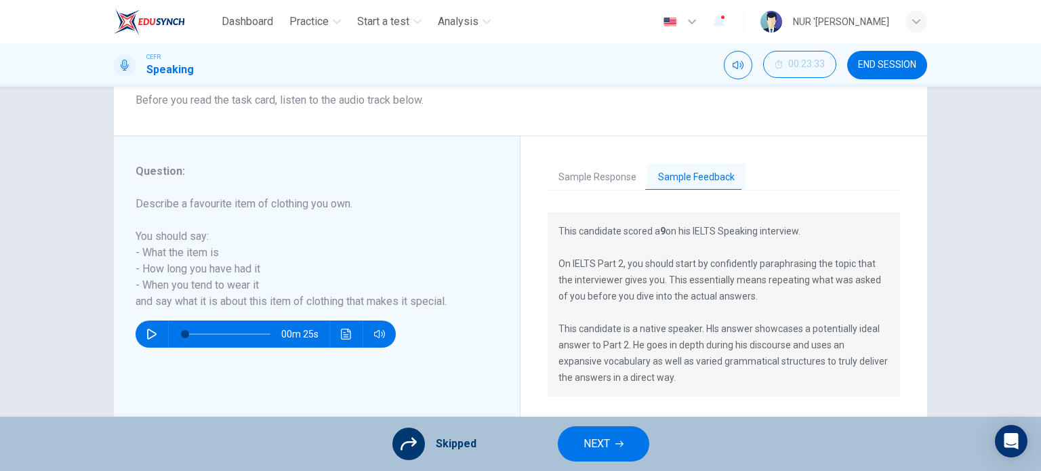
click at [617, 170] on button "Sample Response" at bounding box center [598, 177] width 100 height 28
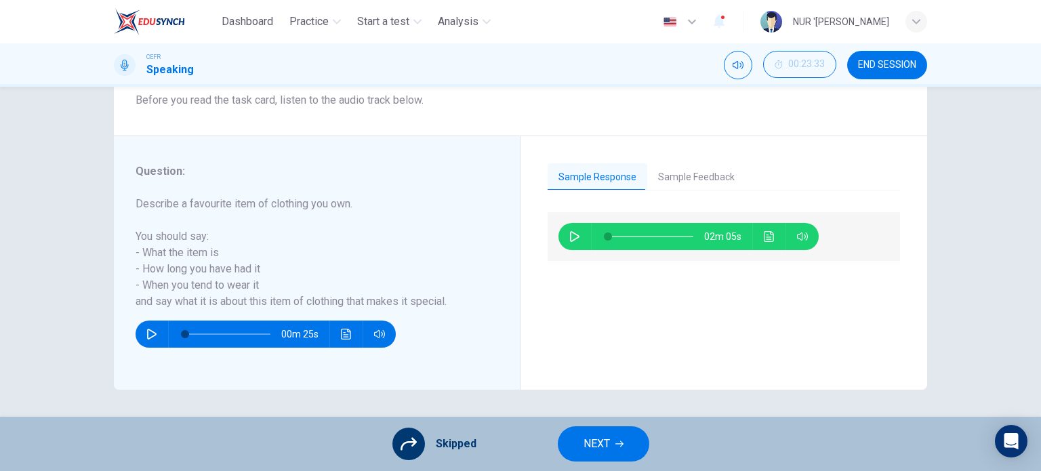
click at [769, 240] on icon "Click to see the audio transcription" at bounding box center [769, 236] width 11 height 11
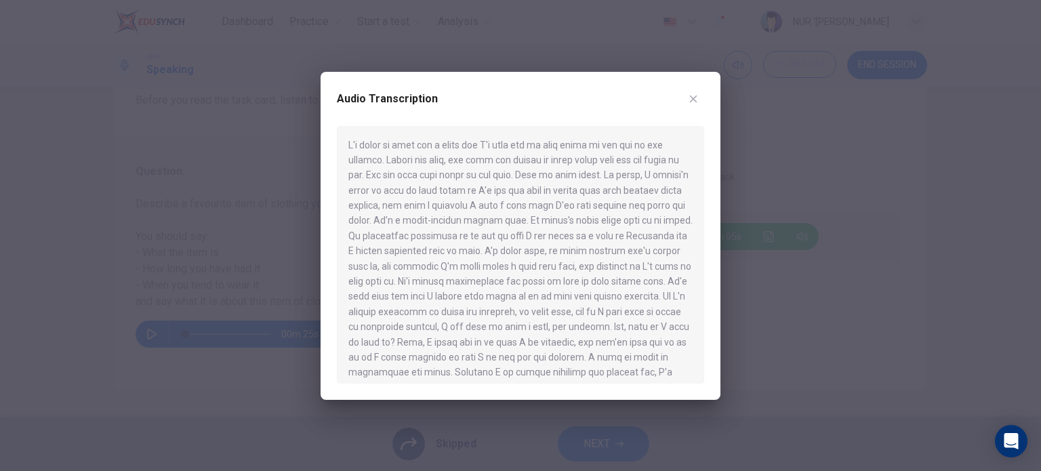
scroll to position [68, 0]
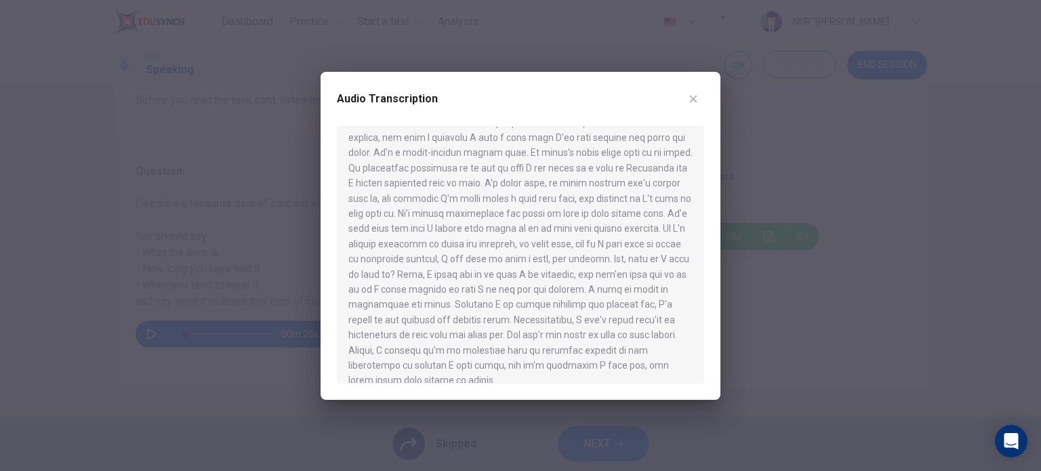
click at [695, 100] on icon "button" at bounding box center [693, 99] width 11 height 11
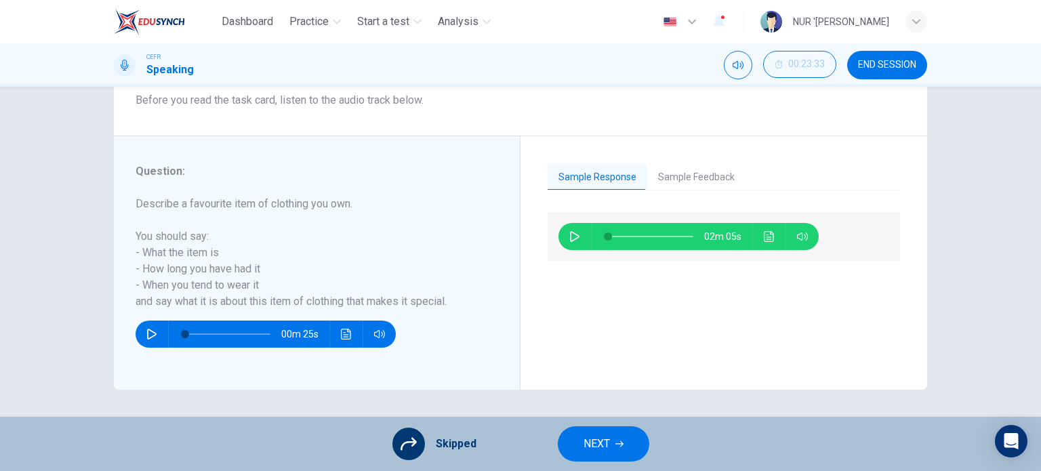
click at [596, 444] on span "NEXT" at bounding box center [596, 443] width 26 height 19
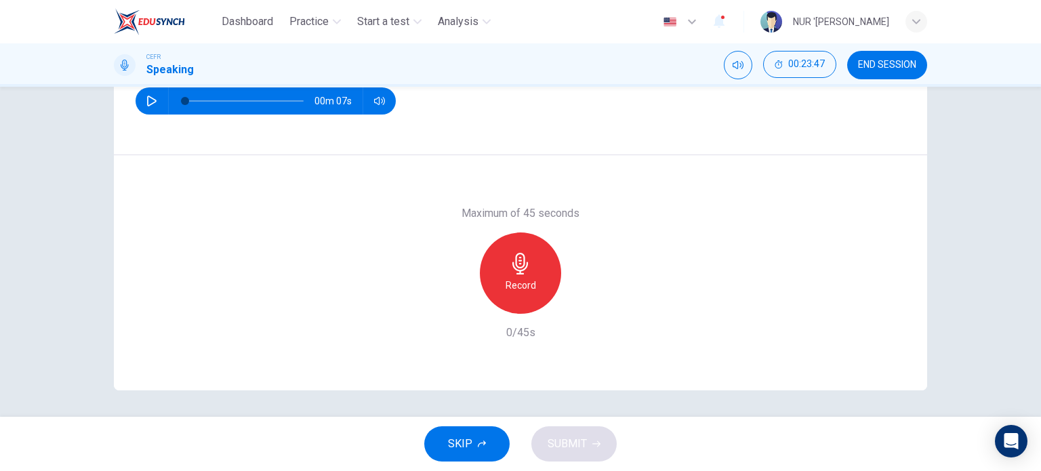
scroll to position [195, 0]
click at [535, 283] on div "Record" at bounding box center [520, 272] width 81 height 81
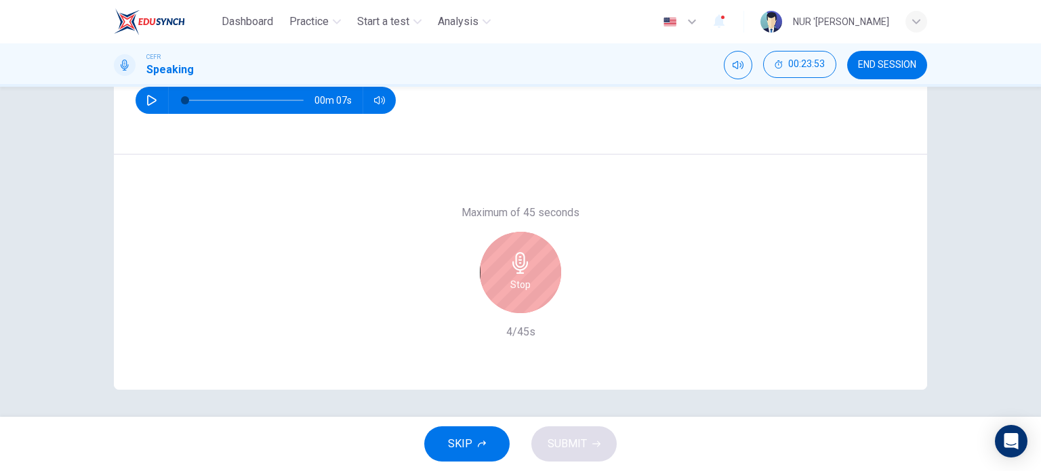
click at [515, 287] on h6 "Stop" at bounding box center [520, 284] width 20 height 16
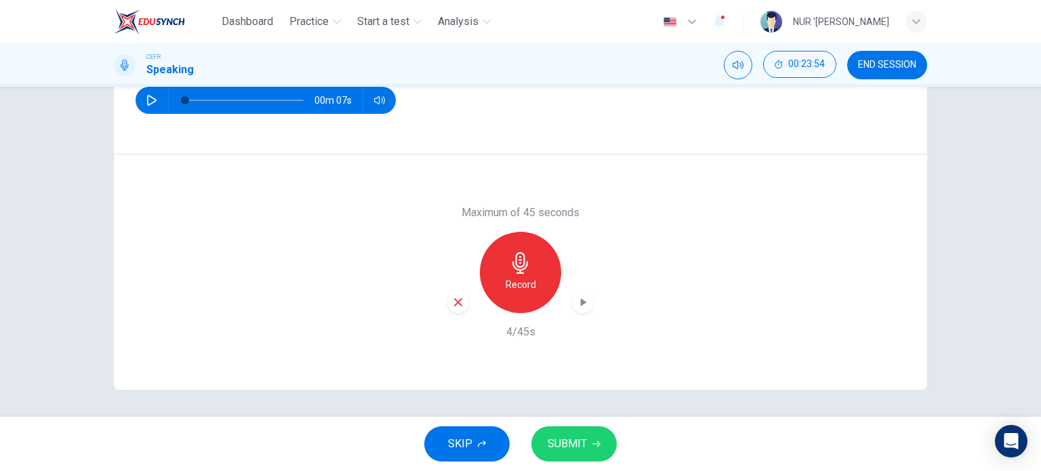
click at [453, 301] on icon "button" at bounding box center [458, 302] width 12 height 12
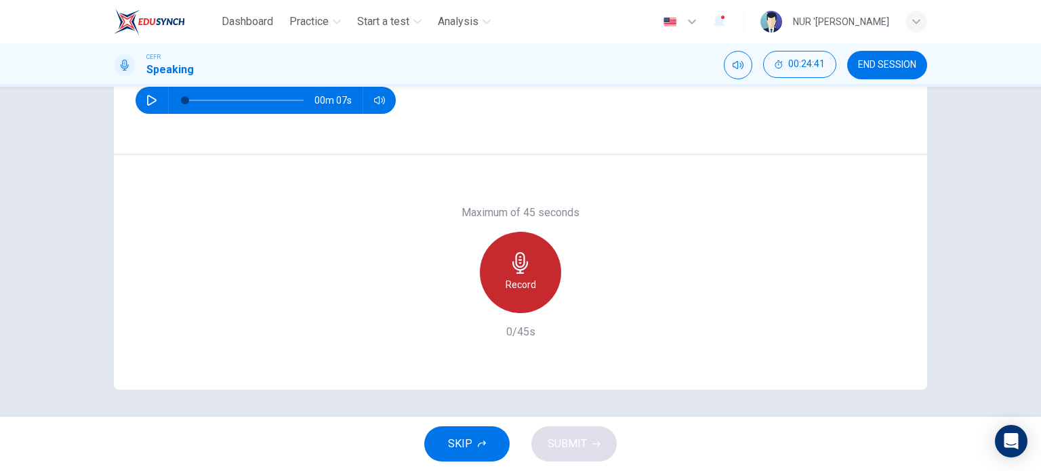
click at [514, 255] on icon "button" at bounding box center [521, 263] width 22 height 22
click at [534, 258] on div "Stop" at bounding box center [520, 272] width 81 height 81
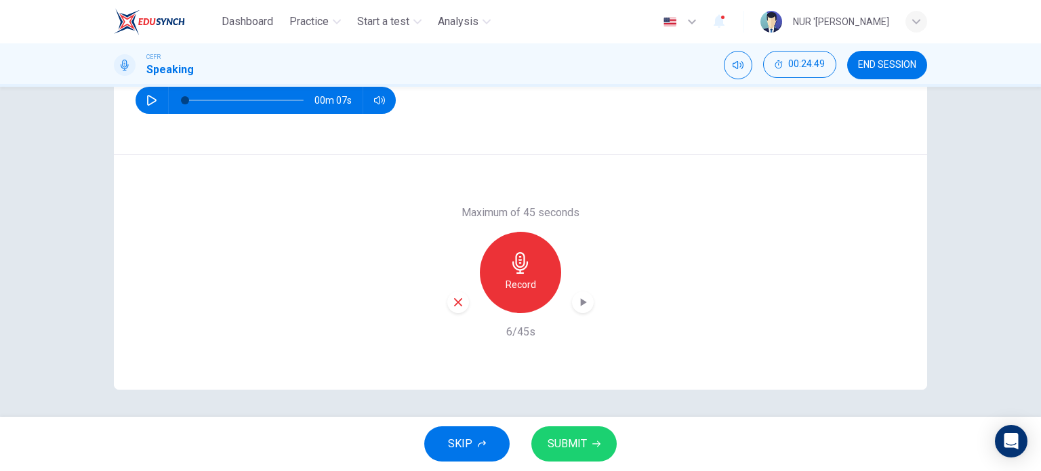
click at [454, 302] on icon "button" at bounding box center [458, 302] width 8 height 8
click at [531, 290] on h6 "Record" at bounding box center [521, 284] width 30 height 16
click at [590, 447] on button "SUBMIT" at bounding box center [573, 443] width 85 height 35
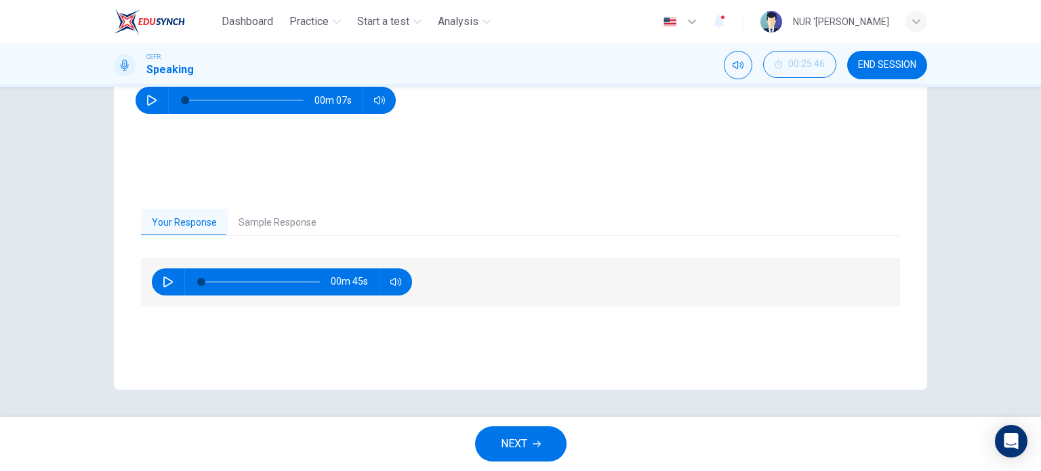
click at [255, 219] on button "Sample Response" at bounding box center [278, 223] width 100 height 28
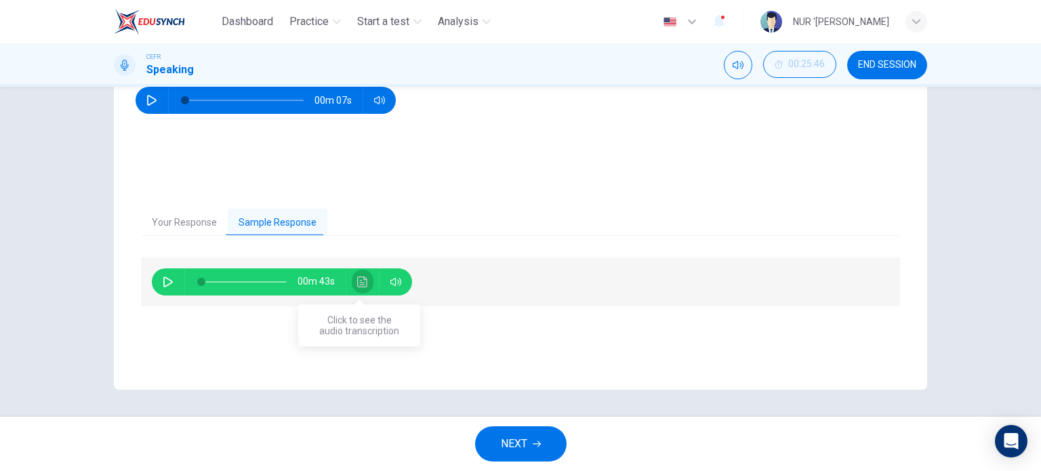
click at [359, 287] on button "Click to see the audio transcription" at bounding box center [363, 281] width 22 height 27
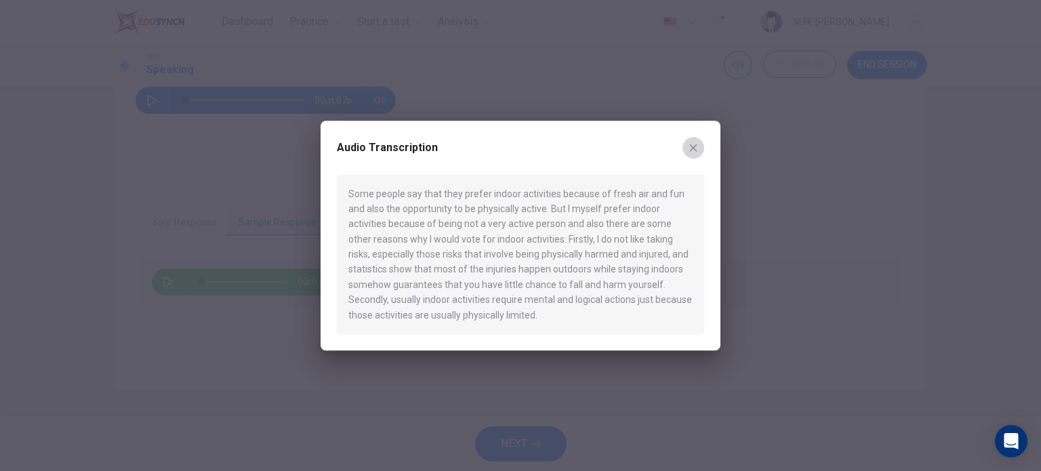
click at [699, 148] on button "button" at bounding box center [693, 148] width 22 height 22
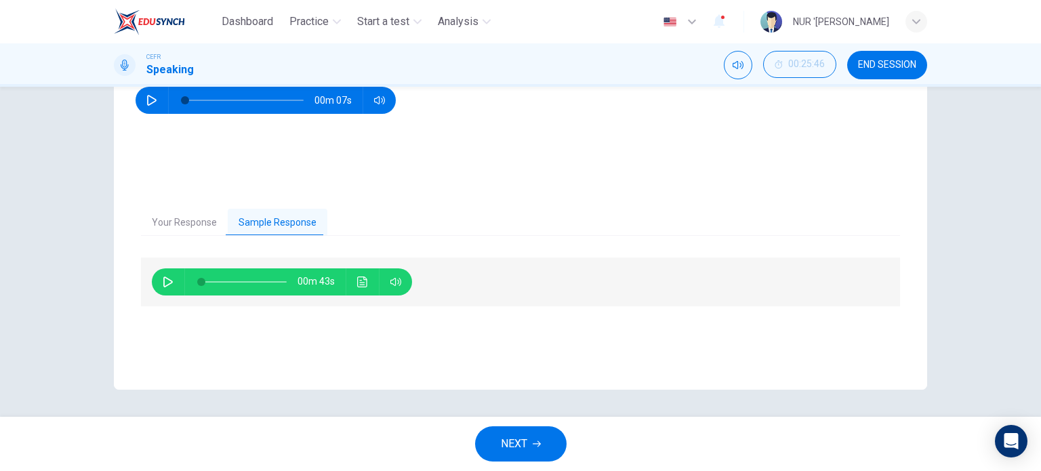
click at [908, 58] on button "END SESSION" at bounding box center [887, 65] width 80 height 28
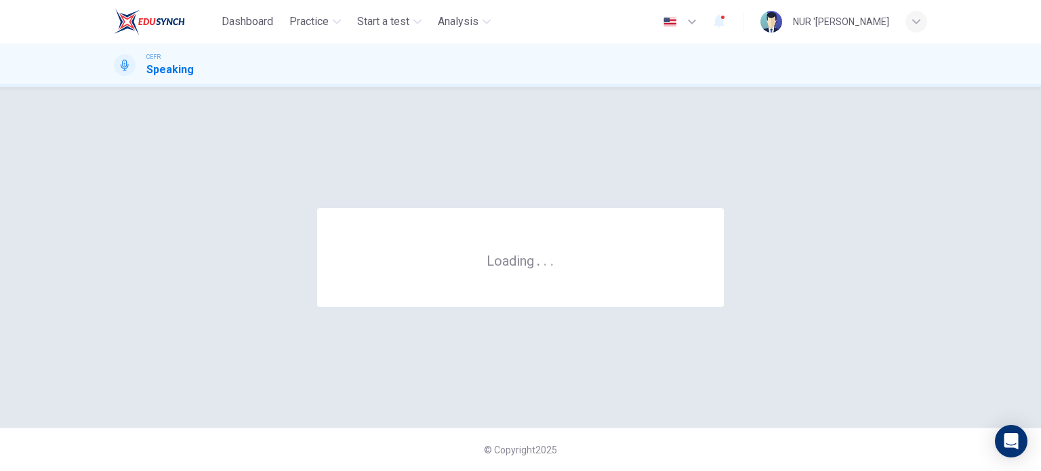
scroll to position [0, 0]
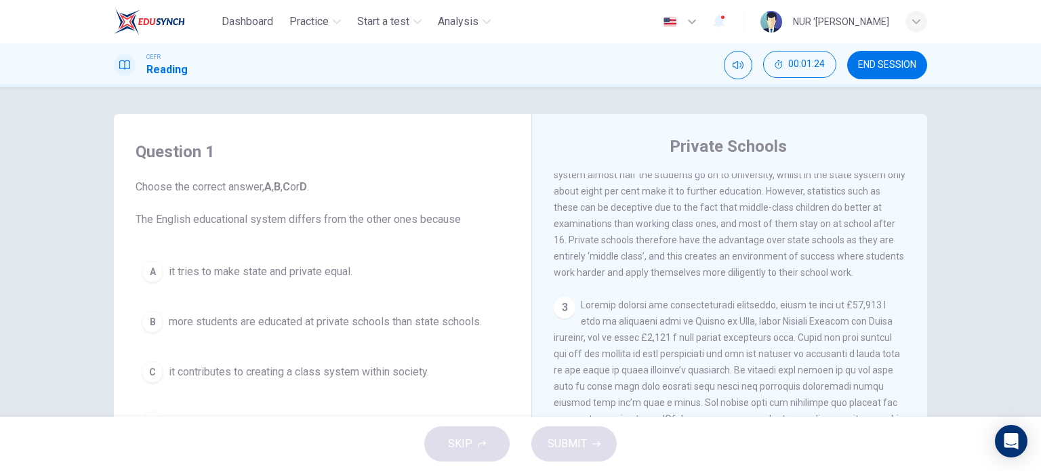
scroll to position [510, 0]
click at [657, 253] on span "The result of this system is evident and it has much English history embedded w…" at bounding box center [730, 201] width 352 height 141
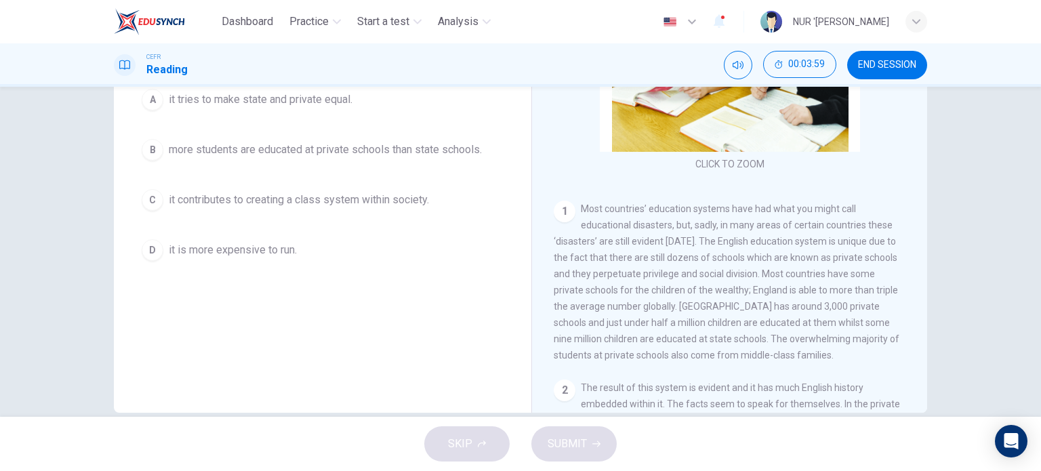
scroll to position [173, 0]
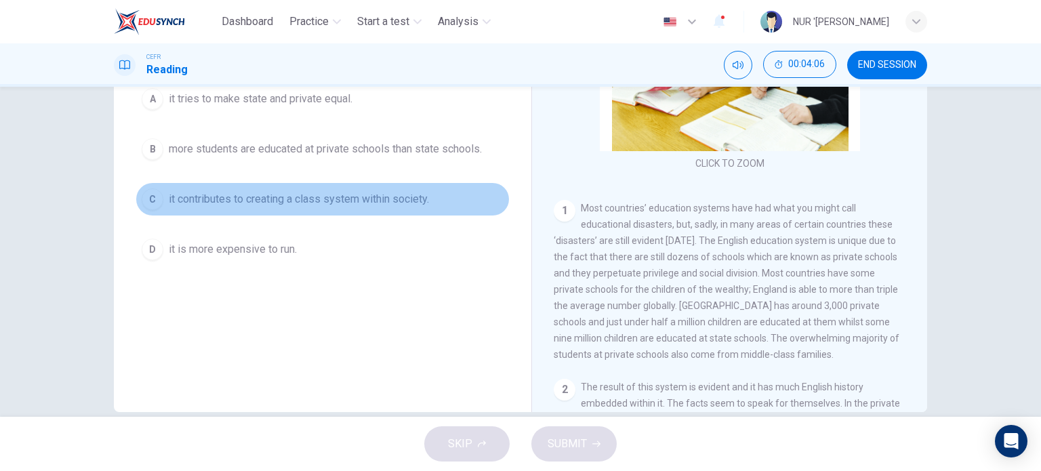
click at [293, 203] on span "it contributes to creating a class system within society." at bounding box center [299, 199] width 260 height 16
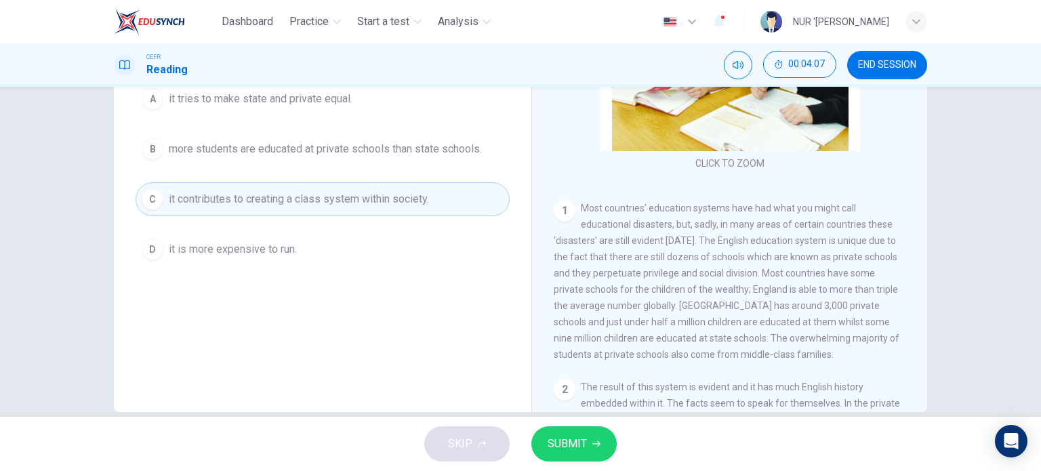
click at [550, 458] on button "SUBMIT" at bounding box center [573, 443] width 85 height 35
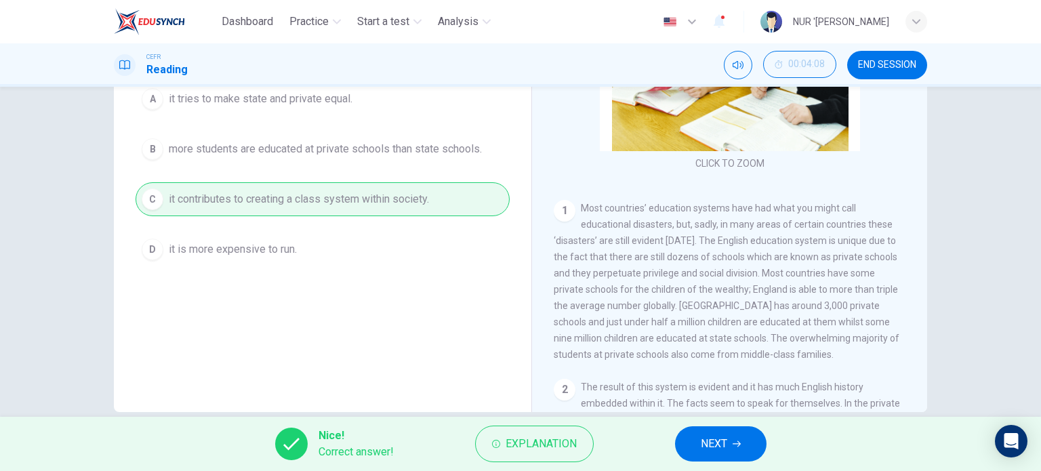
scroll to position [98, 0]
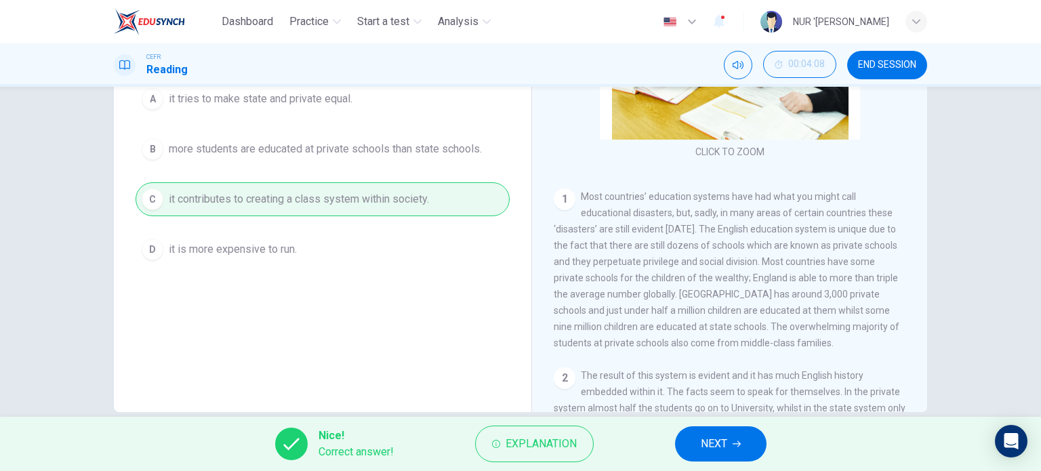
click at [705, 432] on button "NEXT" at bounding box center [720, 443] width 91 height 35
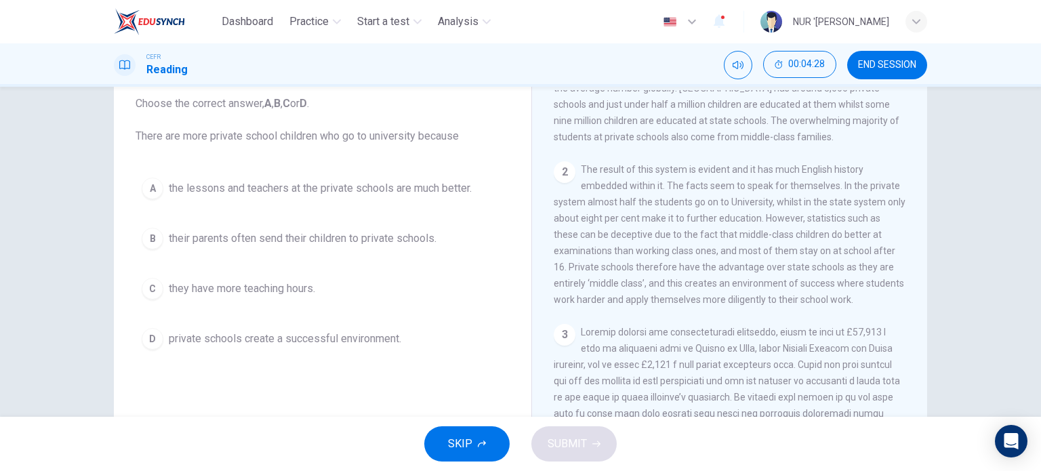
scroll to position [398, 0]
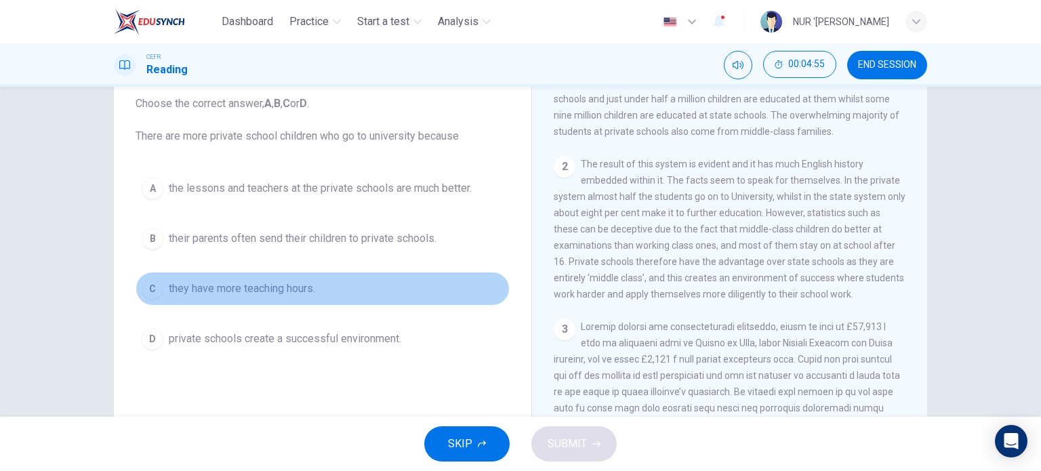
click at [284, 287] on span "they have more teaching hours." at bounding box center [242, 289] width 146 height 16
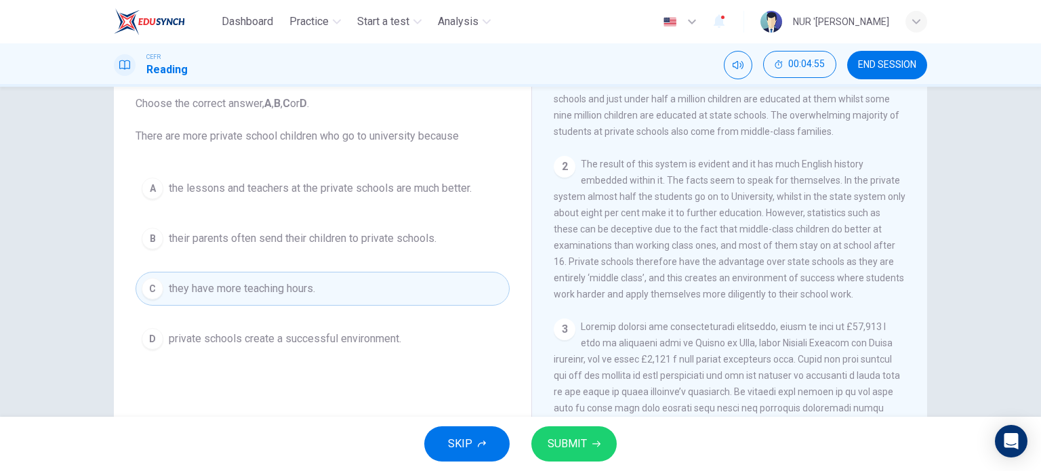
click at [284, 287] on span "they have more teaching hours." at bounding box center [242, 289] width 146 height 16
click at [565, 438] on span "SUBMIT" at bounding box center [567, 443] width 39 height 19
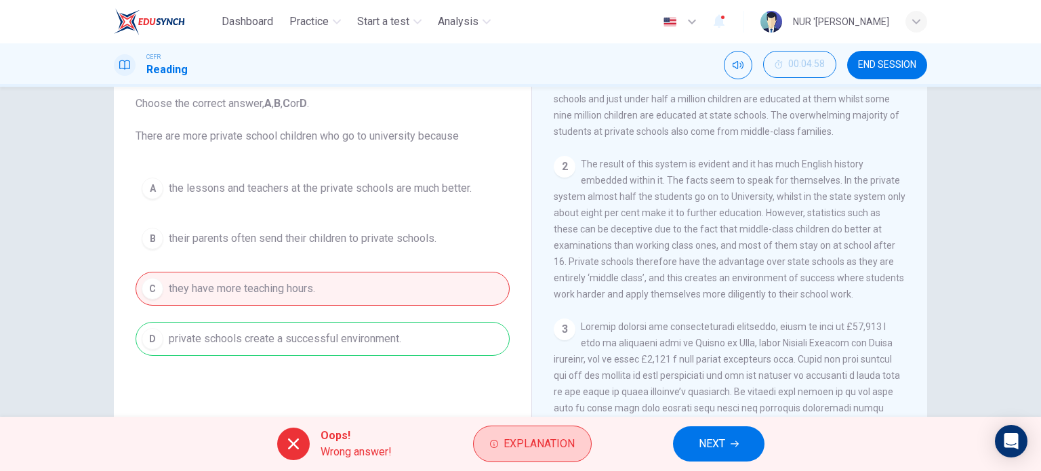
click at [506, 430] on button "Explanation" at bounding box center [532, 444] width 119 height 37
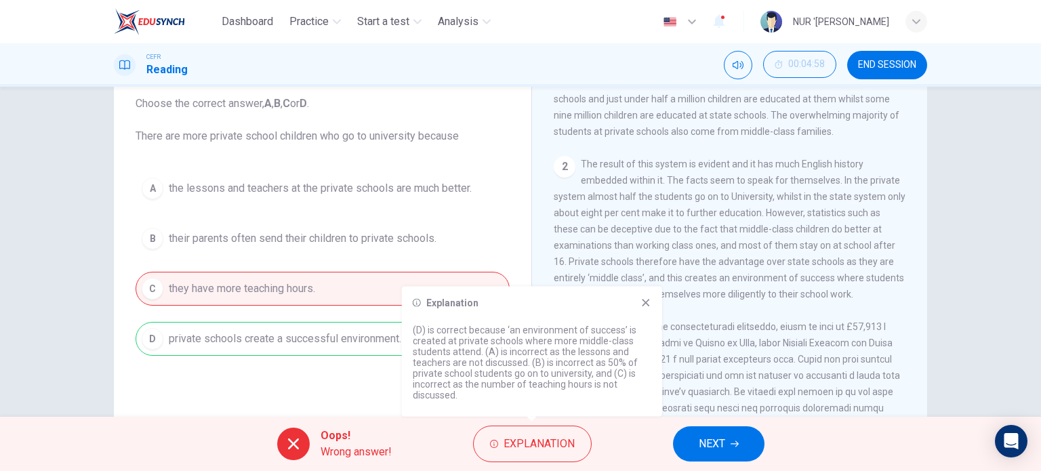
click at [644, 306] on icon at bounding box center [645, 303] width 11 height 11
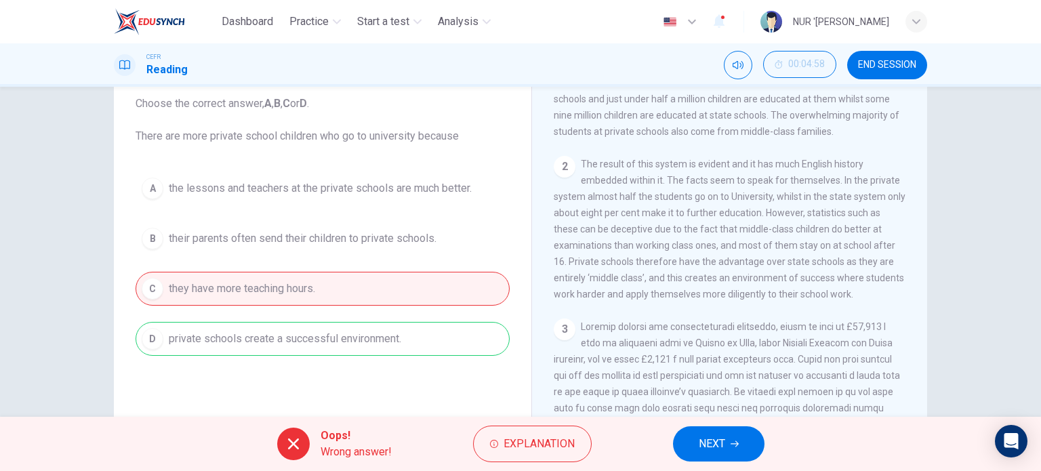
click at [705, 443] on span "NEXT" at bounding box center [712, 443] width 26 height 19
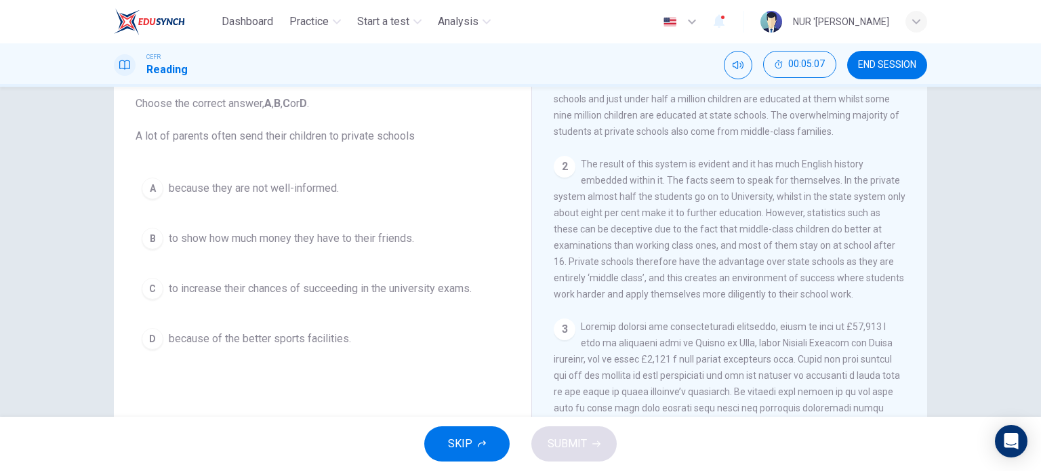
click at [293, 289] on span "to increase their chances of succeeding in the university exams." at bounding box center [320, 289] width 303 height 16
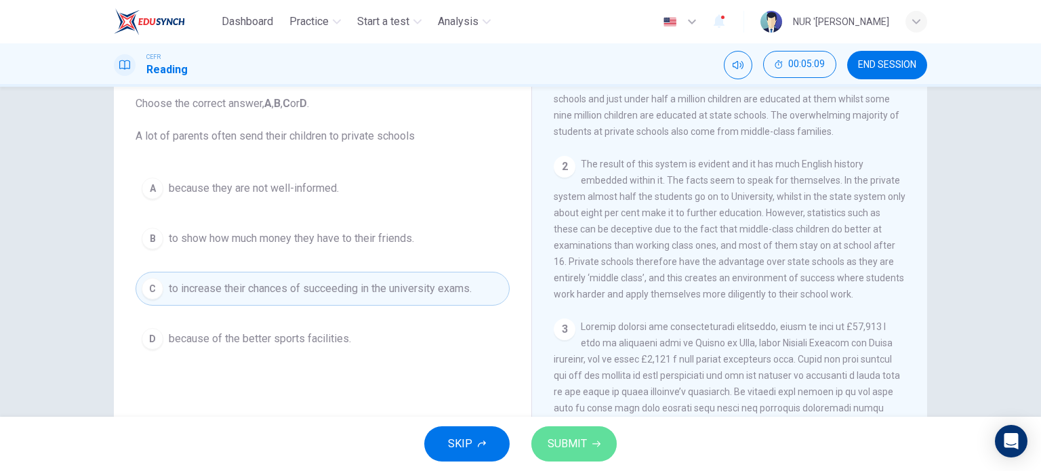
click at [552, 438] on span "SUBMIT" at bounding box center [567, 443] width 39 height 19
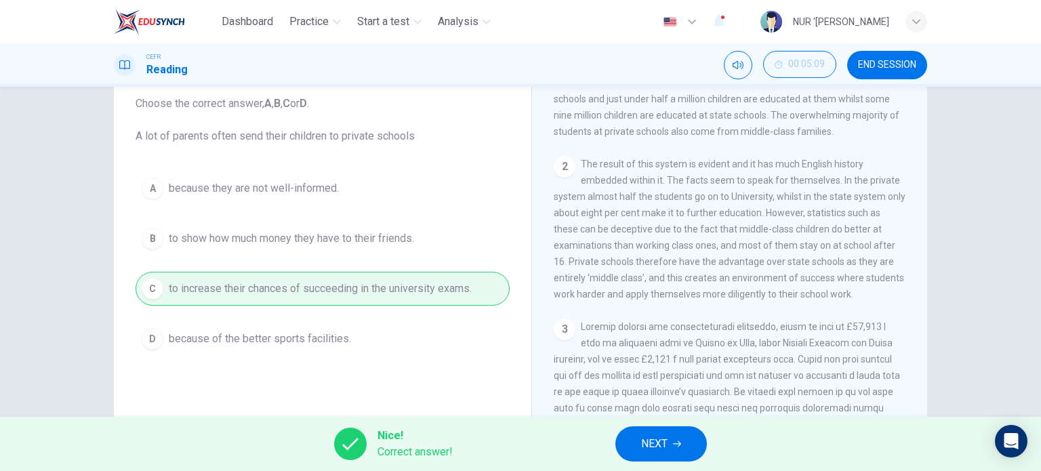
click at [628, 443] on button "NEXT" at bounding box center [660, 443] width 91 height 35
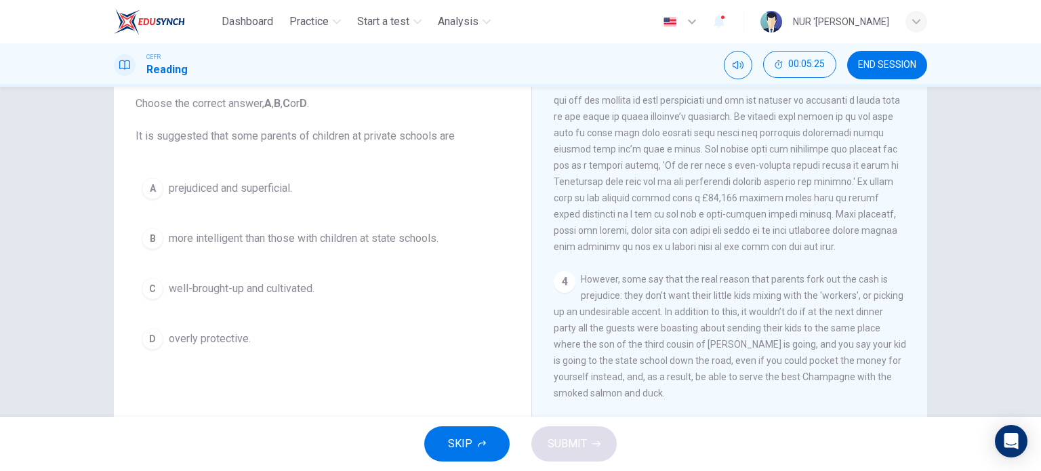
scroll to position [688, 0]
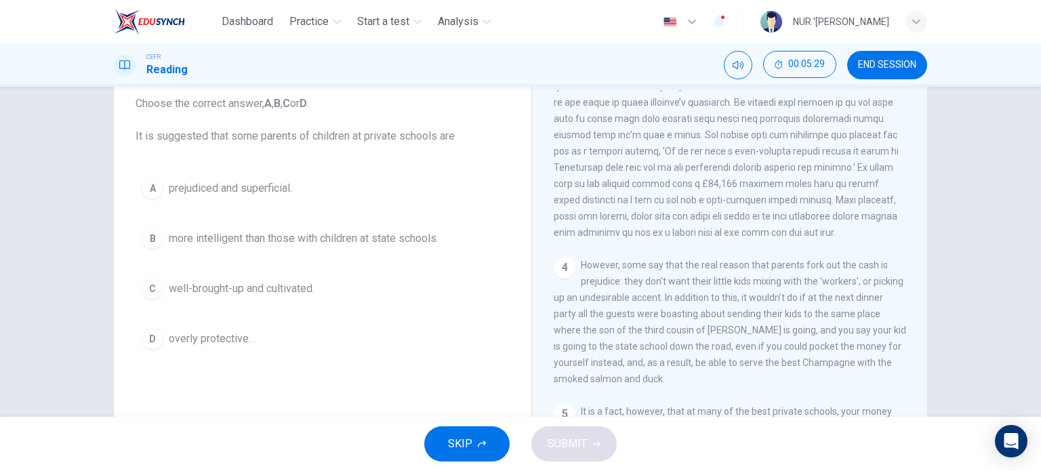
click at [248, 190] on span "prejudiced and superficial." at bounding box center [230, 188] width 123 height 16
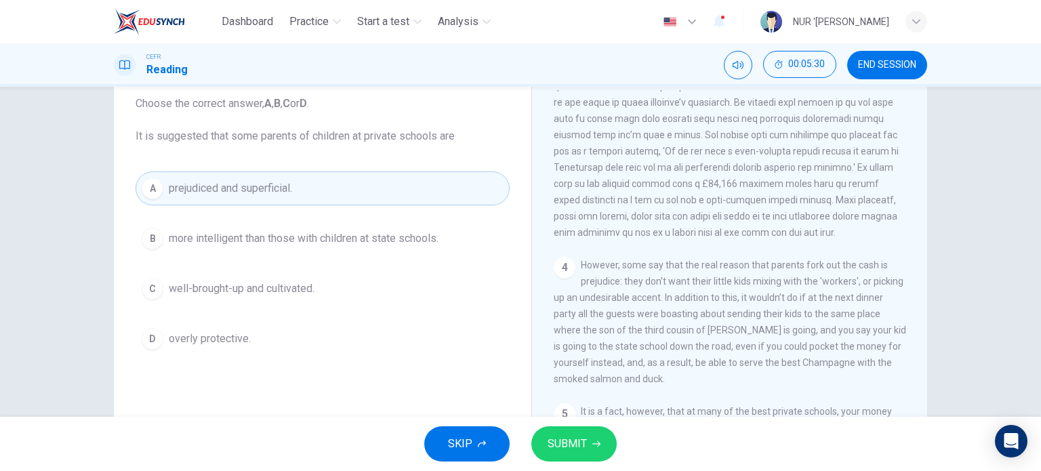
click at [551, 438] on span "SUBMIT" at bounding box center [567, 443] width 39 height 19
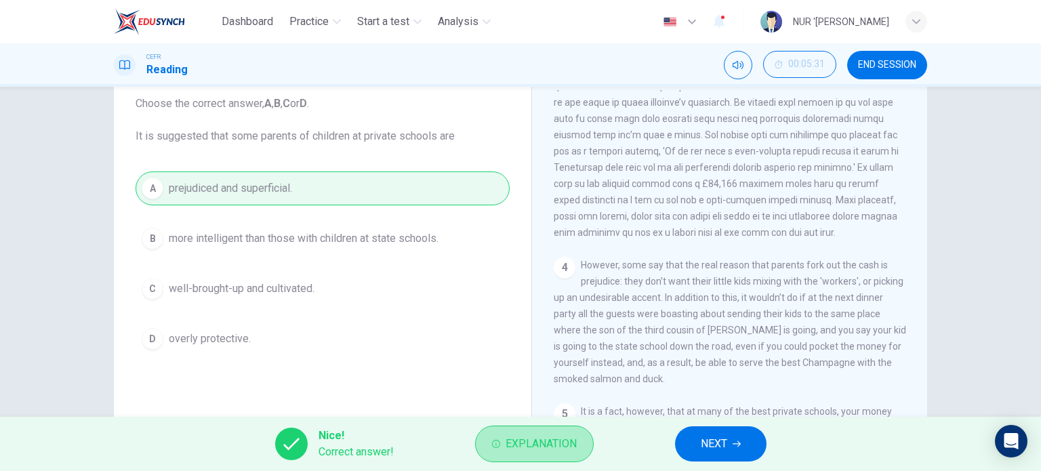
click at [551, 438] on span "Explanation" at bounding box center [541, 443] width 71 height 19
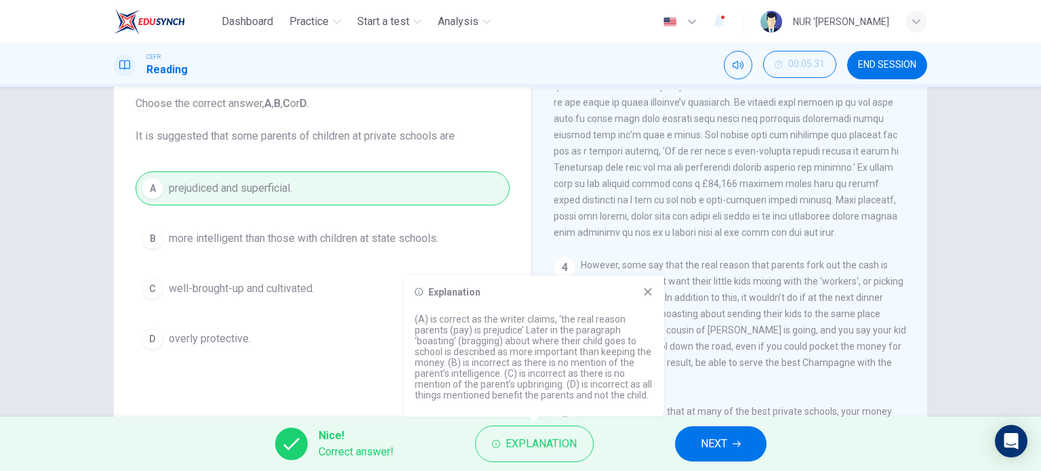
click at [653, 289] on div "Explanation (A) is correct as the writer claims, ‘the real reason parents (pay)…" at bounding box center [534, 346] width 260 height 141
click at [648, 292] on icon at bounding box center [647, 291] width 7 height 7
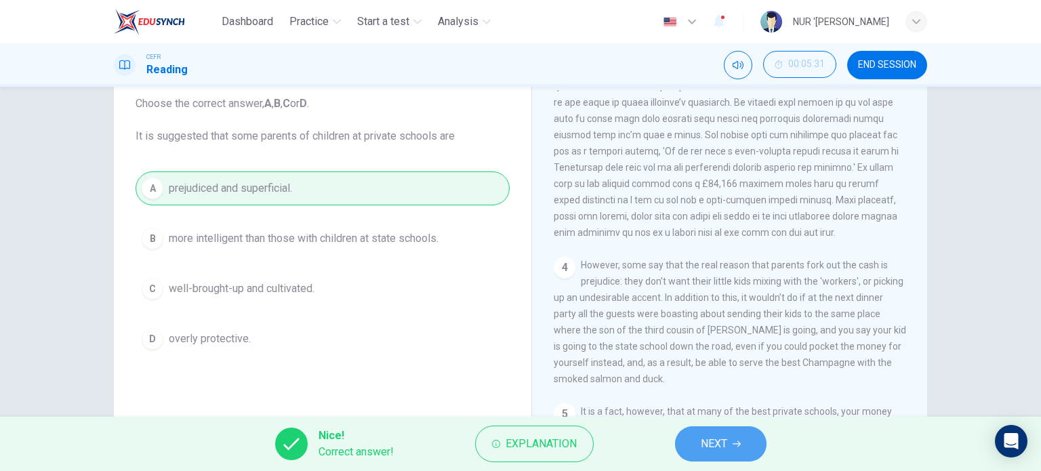
click at [707, 446] on span "NEXT" at bounding box center [714, 443] width 26 height 19
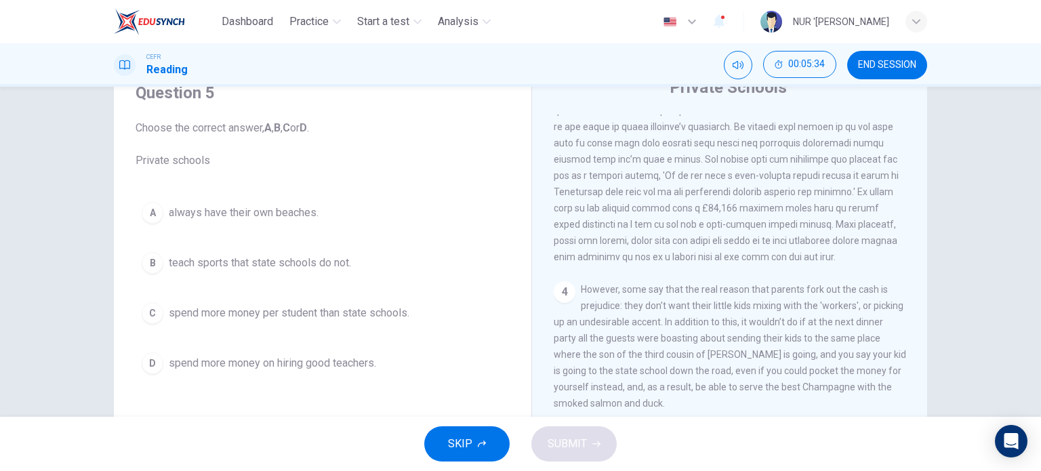
scroll to position [58, 0]
click at [301, 319] on span "spend more money per student than state schools." at bounding box center [289, 314] width 241 height 16
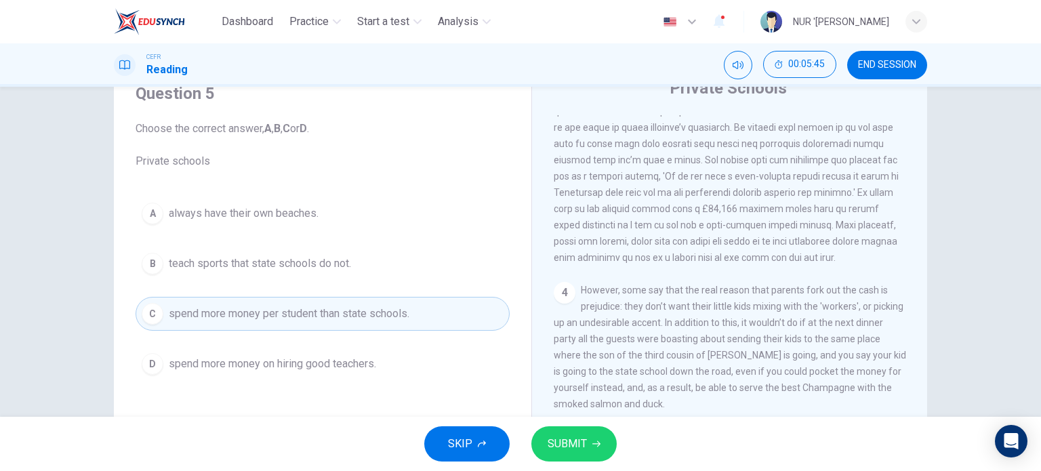
click at [559, 436] on span "SUBMIT" at bounding box center [567, 443] width 39 height 19
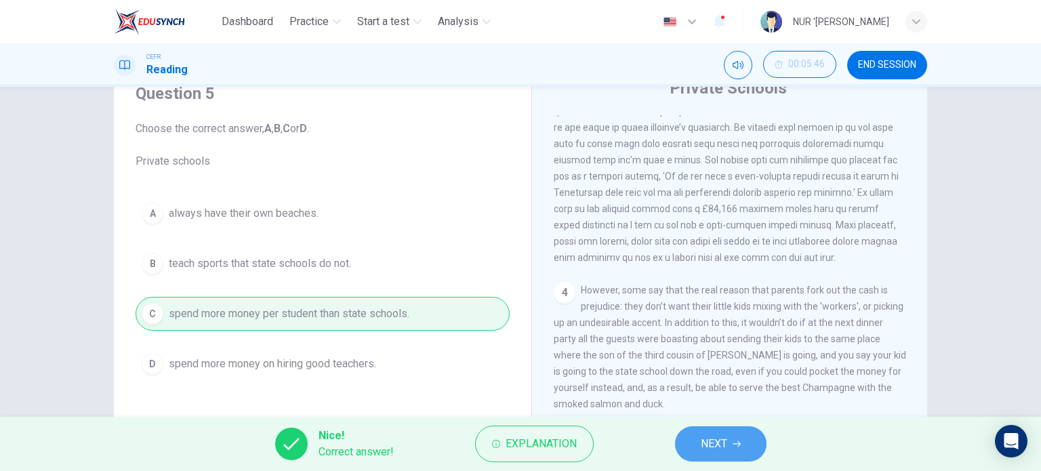
click at [695, 447] on button "NEXT" at bounding box center [720, 443] width 91 height 35
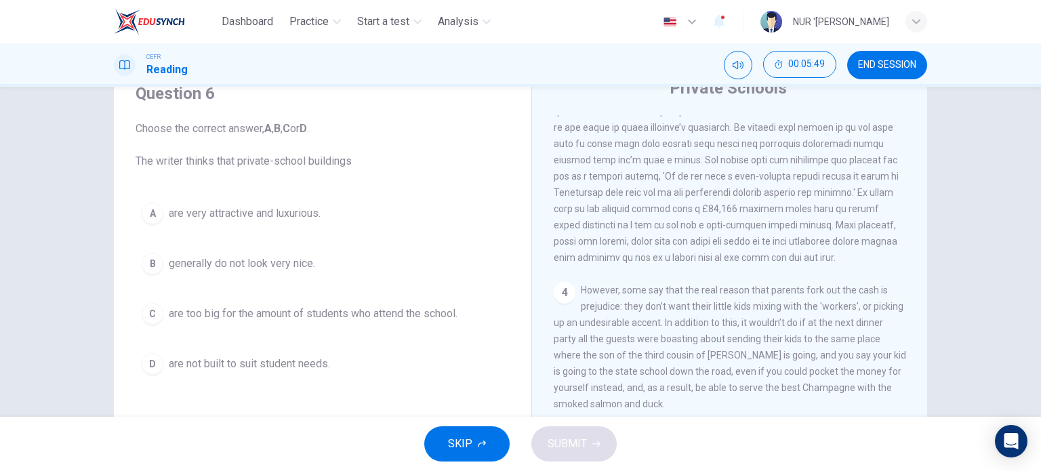
click at [294, 207] on span "are very attractive and luxurious." at bounding box center [245, 213] width 152 height 16
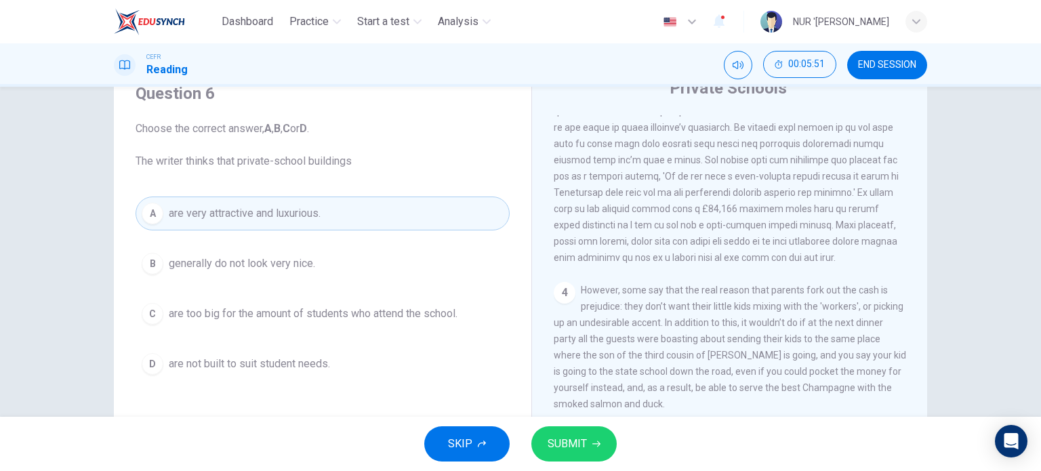
click at [550, 433] on button "SUBMIT" at bounding box center [573, 443] width 85 height 35
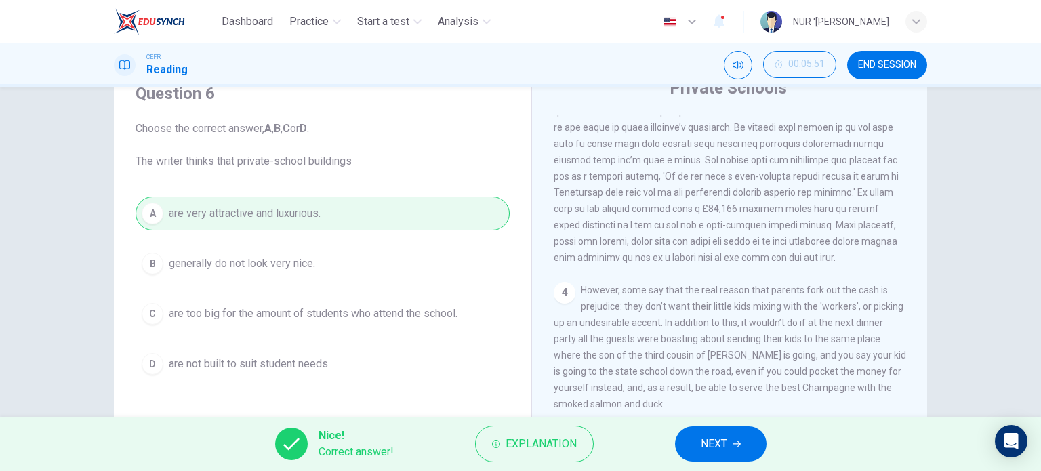
click at [698, 439] on button "NEXT" at bounding box center [720, 443] width 91 height 35
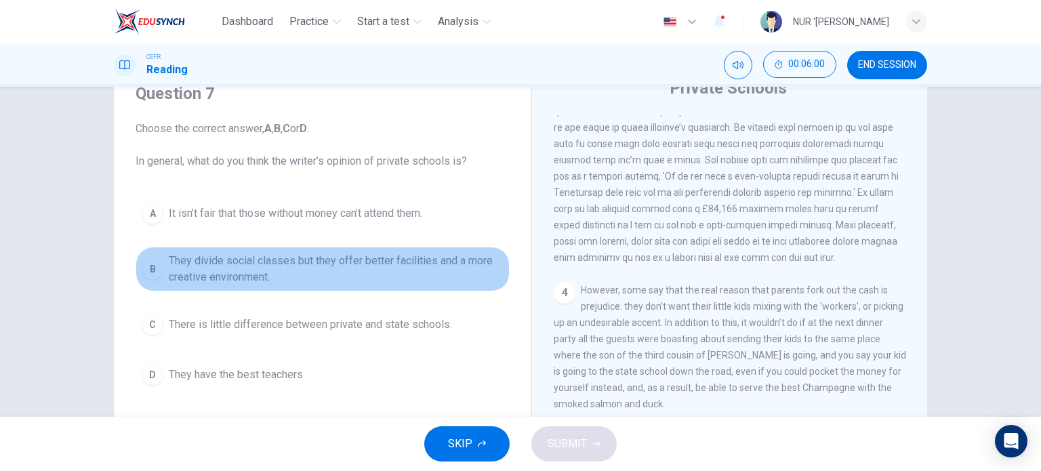
click at [251, 265] on span "They divide social classes but they offer better facilities and a more creative…" at bounding box center [336, 269] width 335 height 33
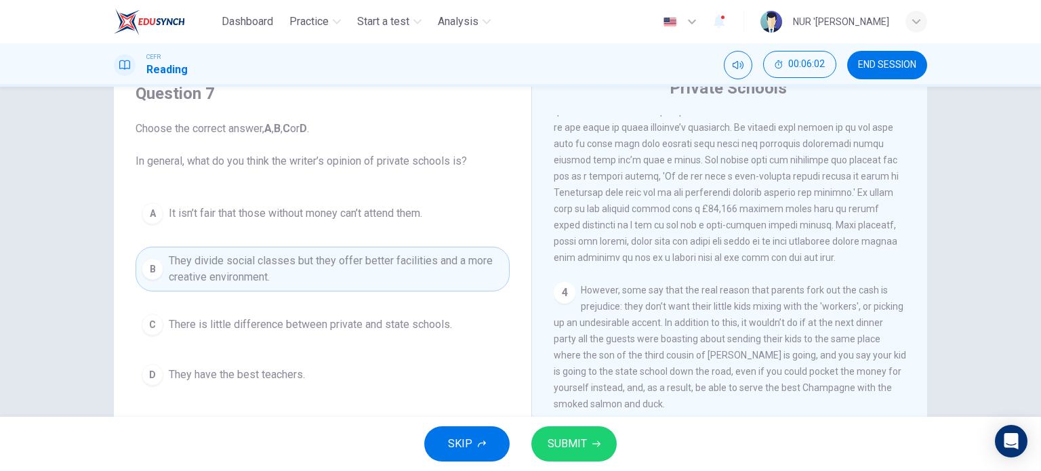
click at [556, 436] on span "SUBMIT" at bounding box center [567, 443] width 39 height 19
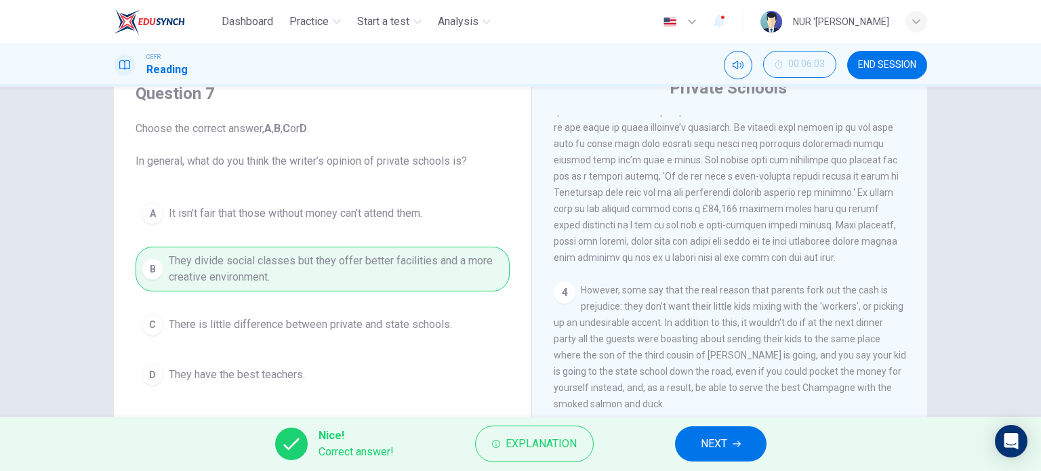
click at [705, 447] on span "NEXT" at bounding box center [714, 443] width 26 height 19
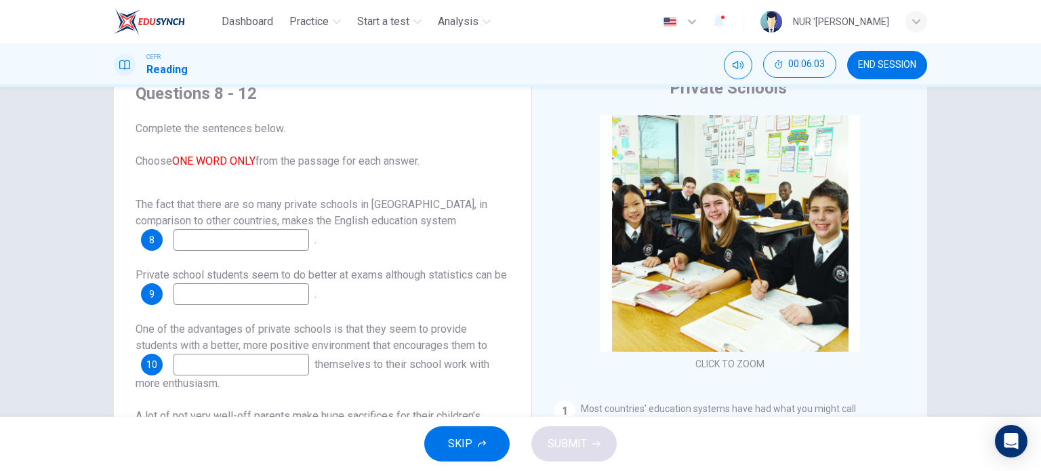
scroll to position [16, 0]
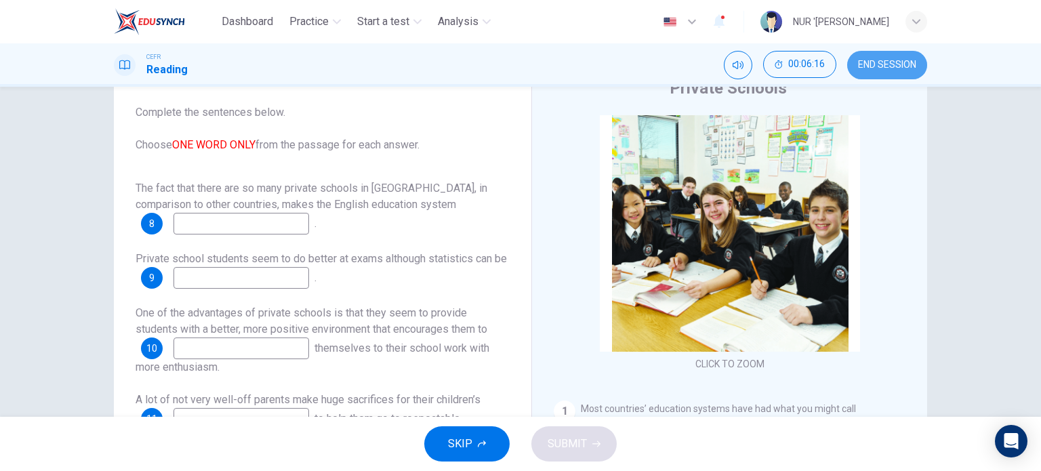
click at [884, 66] on span "END SESSION" at bounding box center [887, 65] width 58 height 11
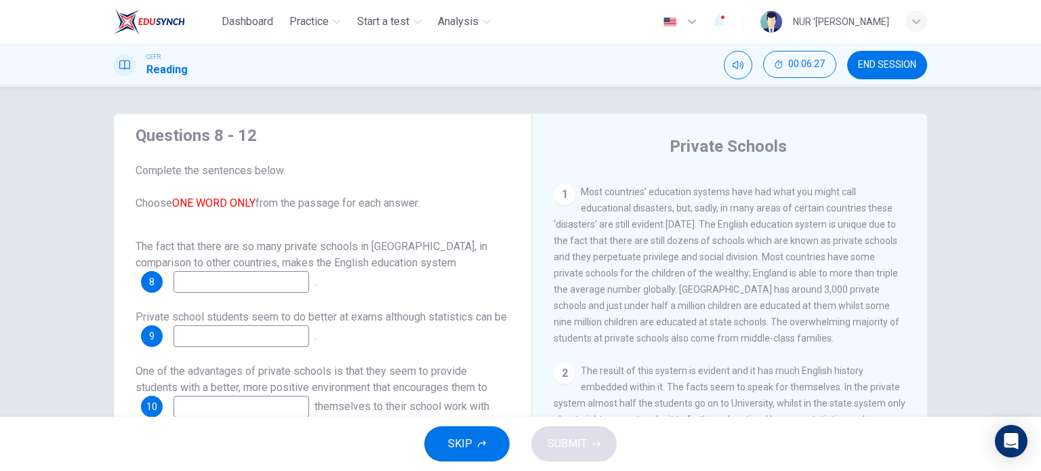
scroll to position [276, 0]
click at [263, 283] on input at bounding box center [241, 282] width 136 height 22
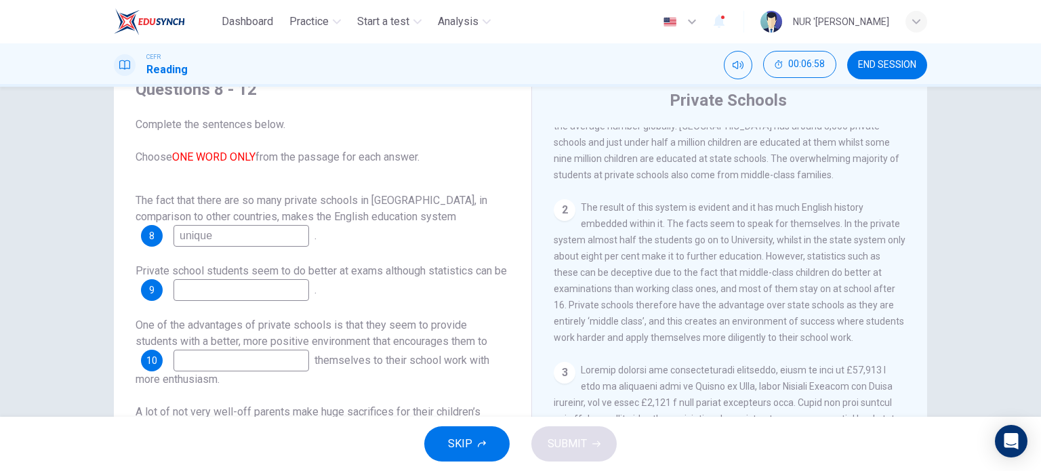
scroll to position [392, 0]
type input "unique"
click at [625, 249] on span "The result of this system is evident and it has much English history embedded w…" at bounding box center [730, 273] width 352 height 141
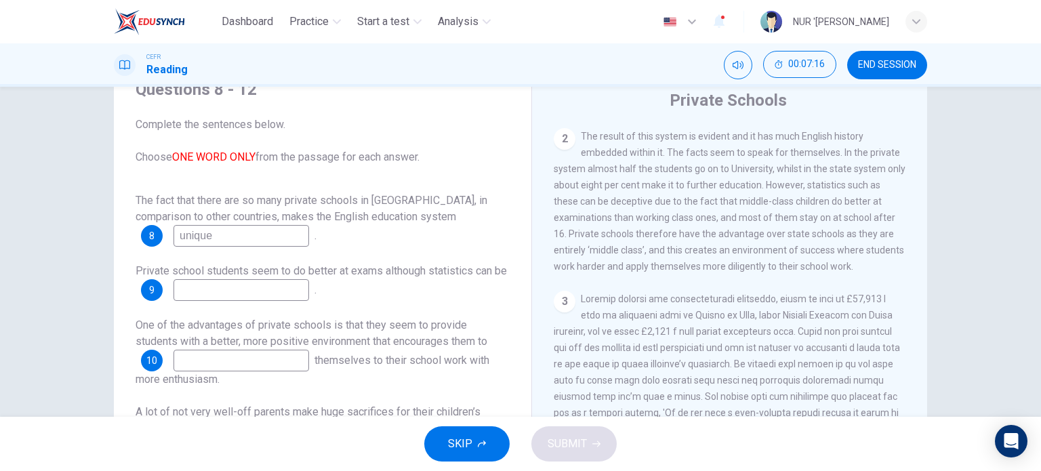
scroll to position [464, 0]
click at [244, 291] on input at bounding box center [241, 290] width 136 height 22
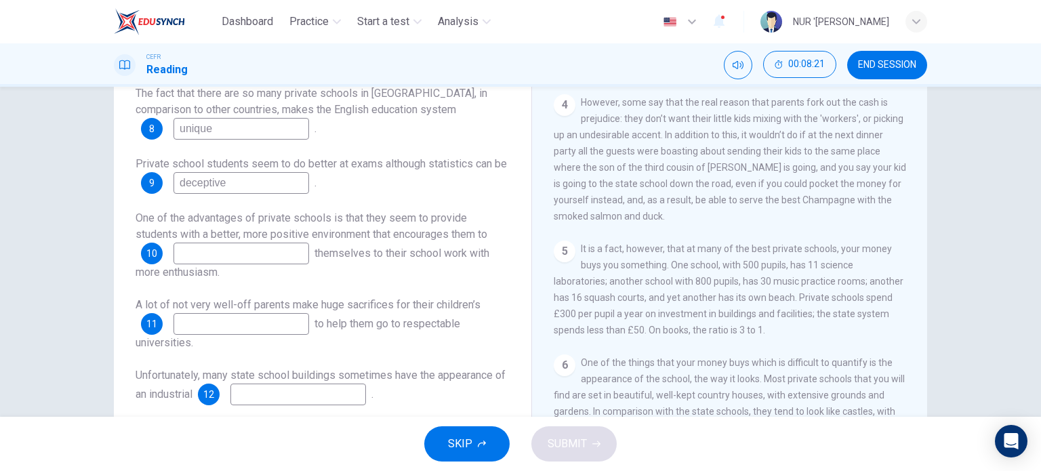
scroll to position [152, 0]
type input "deceptive"
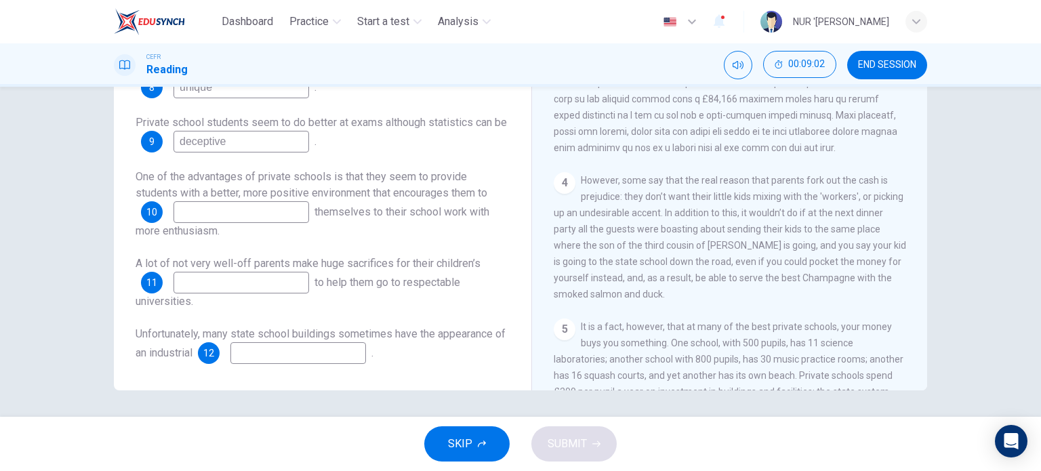
scroll to position [637, 0]
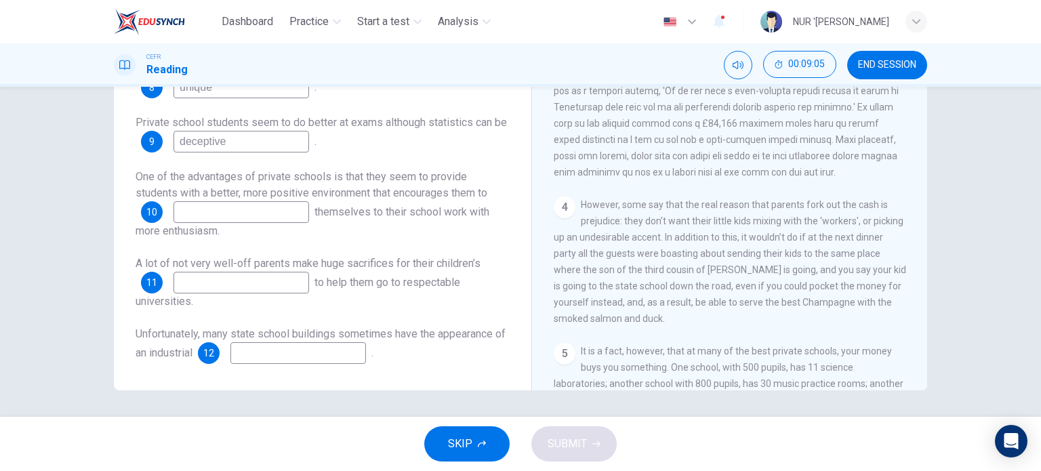
click at [598, 167] on span at bounding box center [727, 75] width 346 height 206
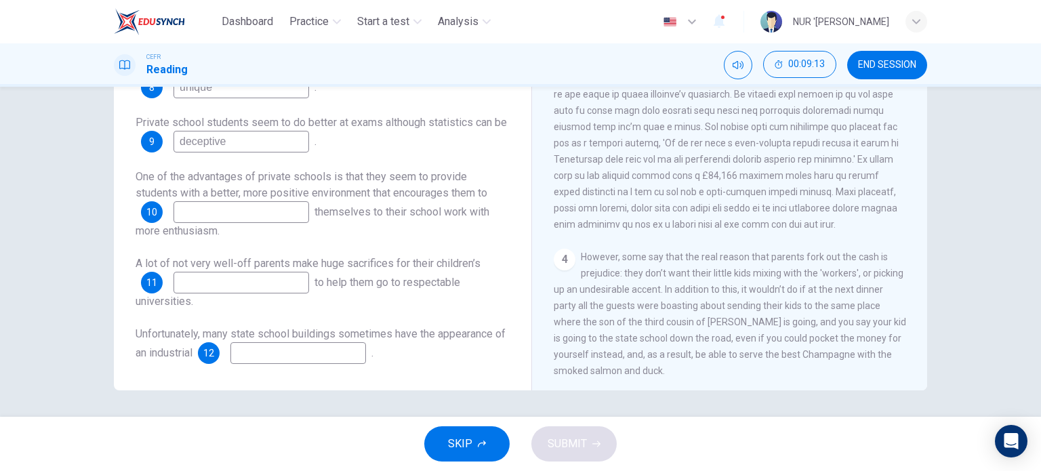
scroll to position [586, 0]
click at [263, 279] on input at bounding box center [241, 283] width 136 height 22
type input "education"
click at [295, 354] on input at bounding box center [298, 353] width 136 height 22
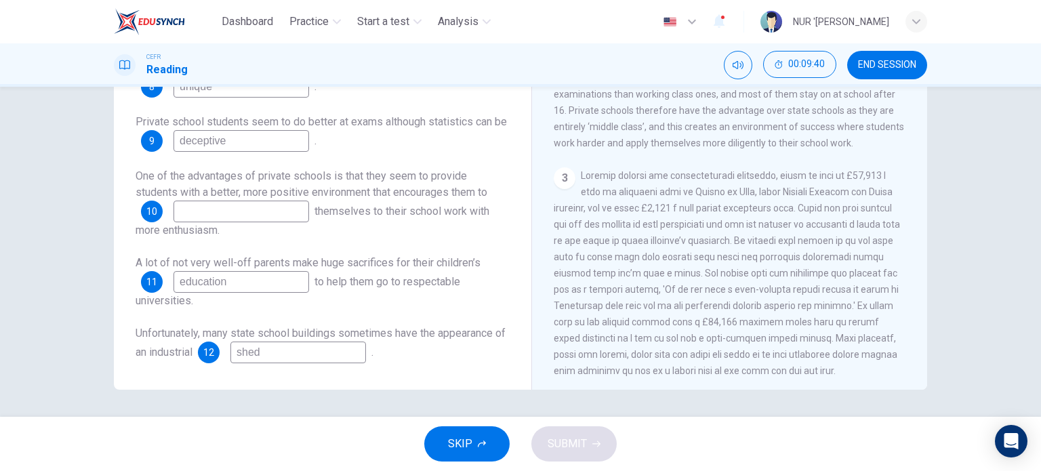
scroll to position [425, 0]
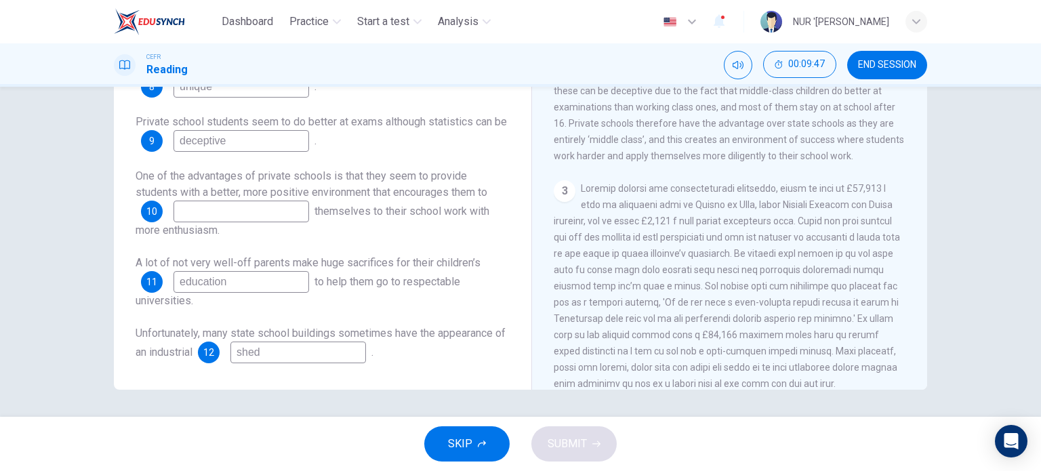
type input "shed"
click at [262, 210] on input at bounding box center [241, 212] width 136 height 22
type input "send"
click at [585, 459] on button "SUBMIT" at bounding box center [573, 443] width 85 height 35
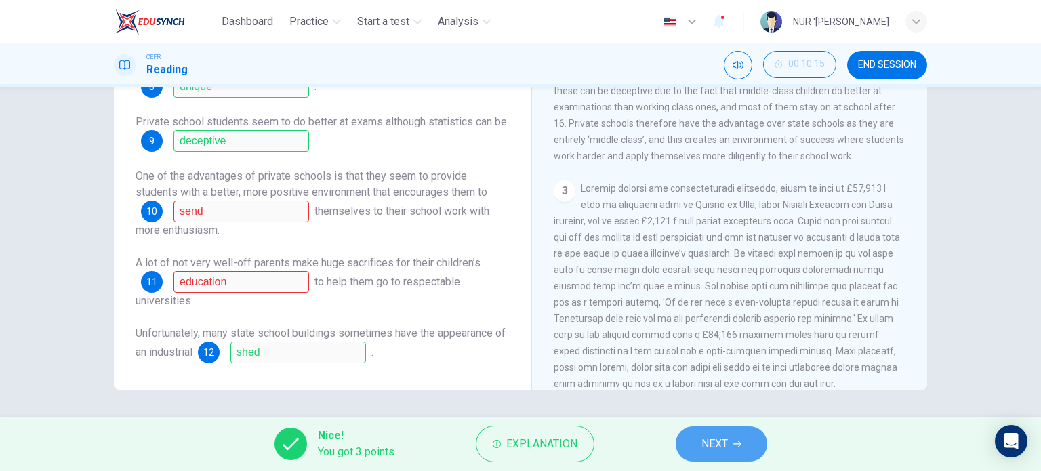
click at [744, 454] on button "NEXT" at bounding box center [721, 443] width 91 height 35
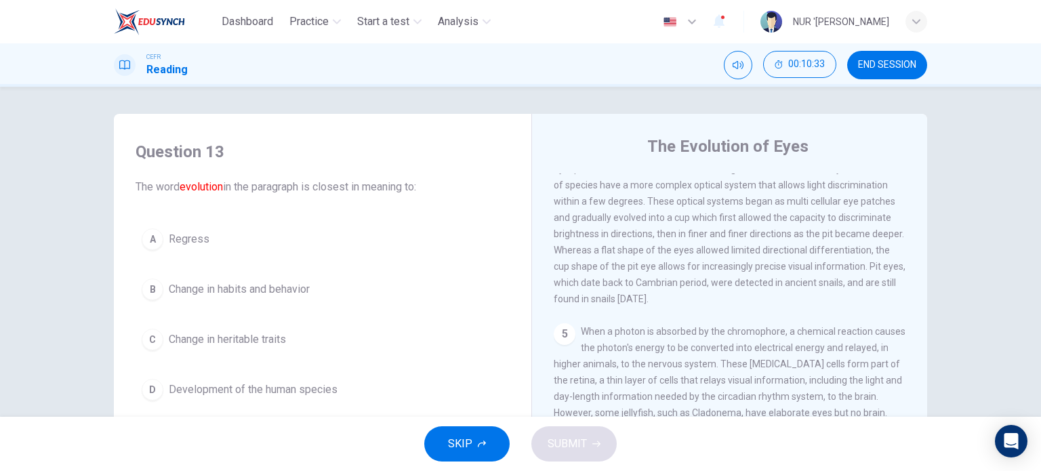
scroll to position [508, 0]
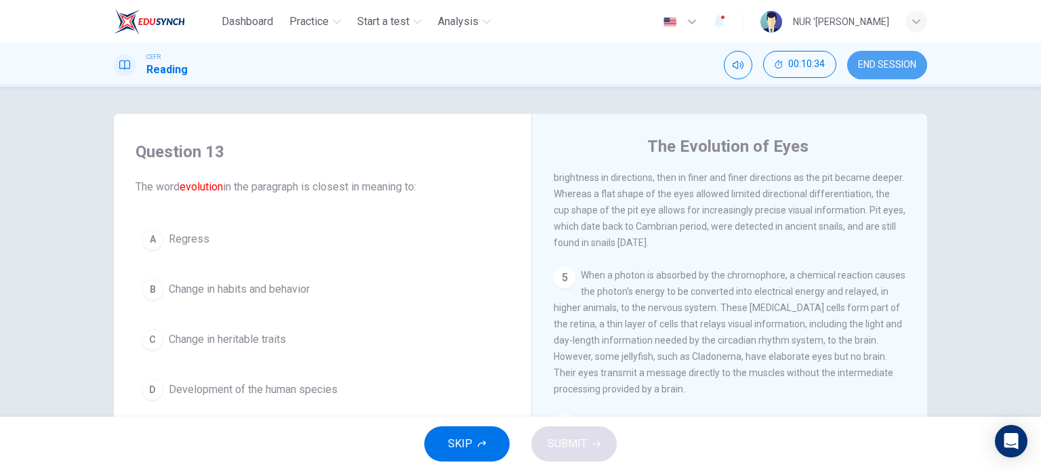
click at [865, 65] on span "END SESSION" at bounding box center [887, 65] width 58 height 11
